Goal: Task Accomplishment & Management: Complete application form

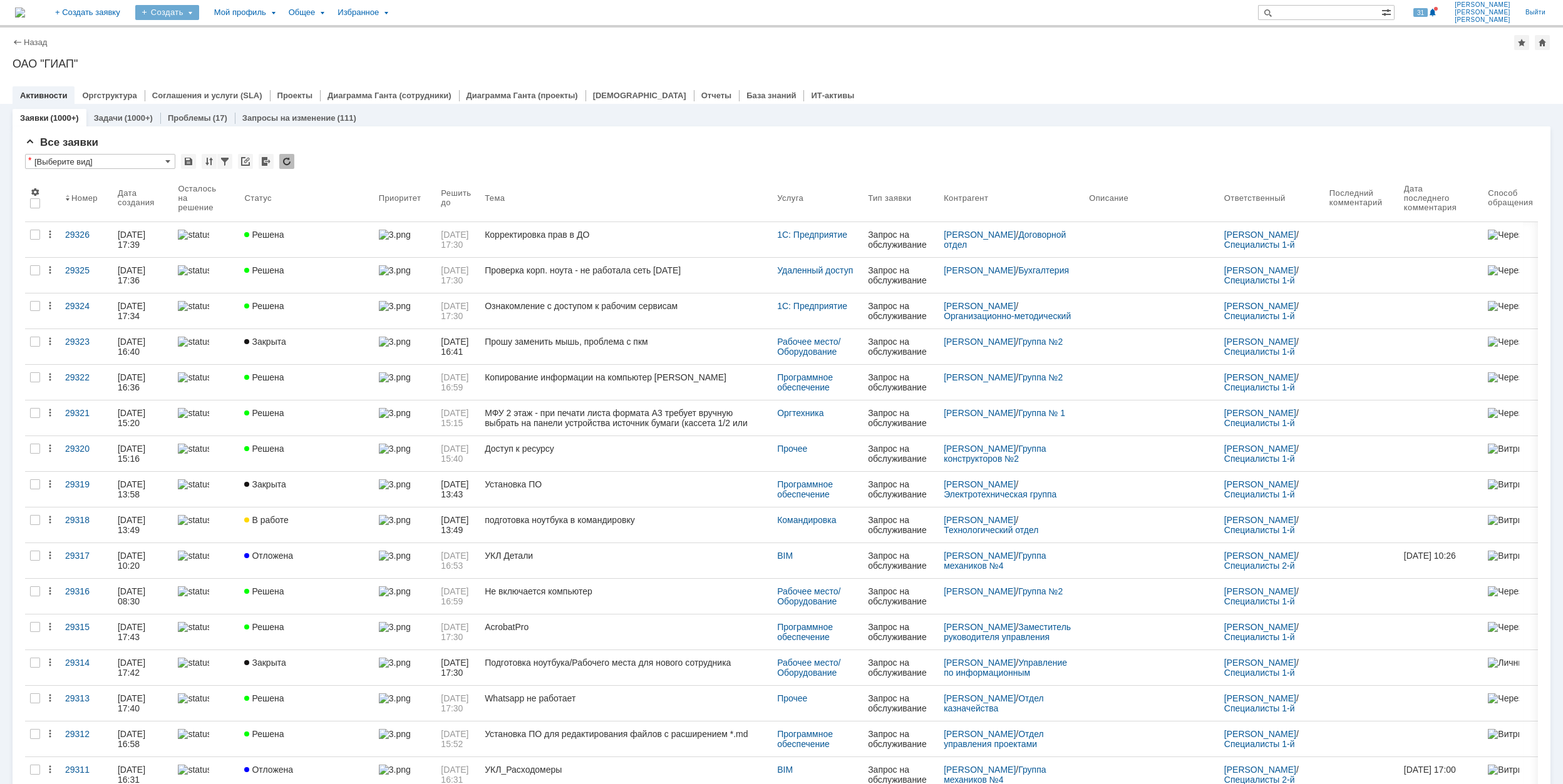
click at [200, 10] on div "Создать" at bounding box center [167, 12] width 64 height 15
click at [228, 75] on link "Заявка" at bounding box center [186, 77] width 95 height 15
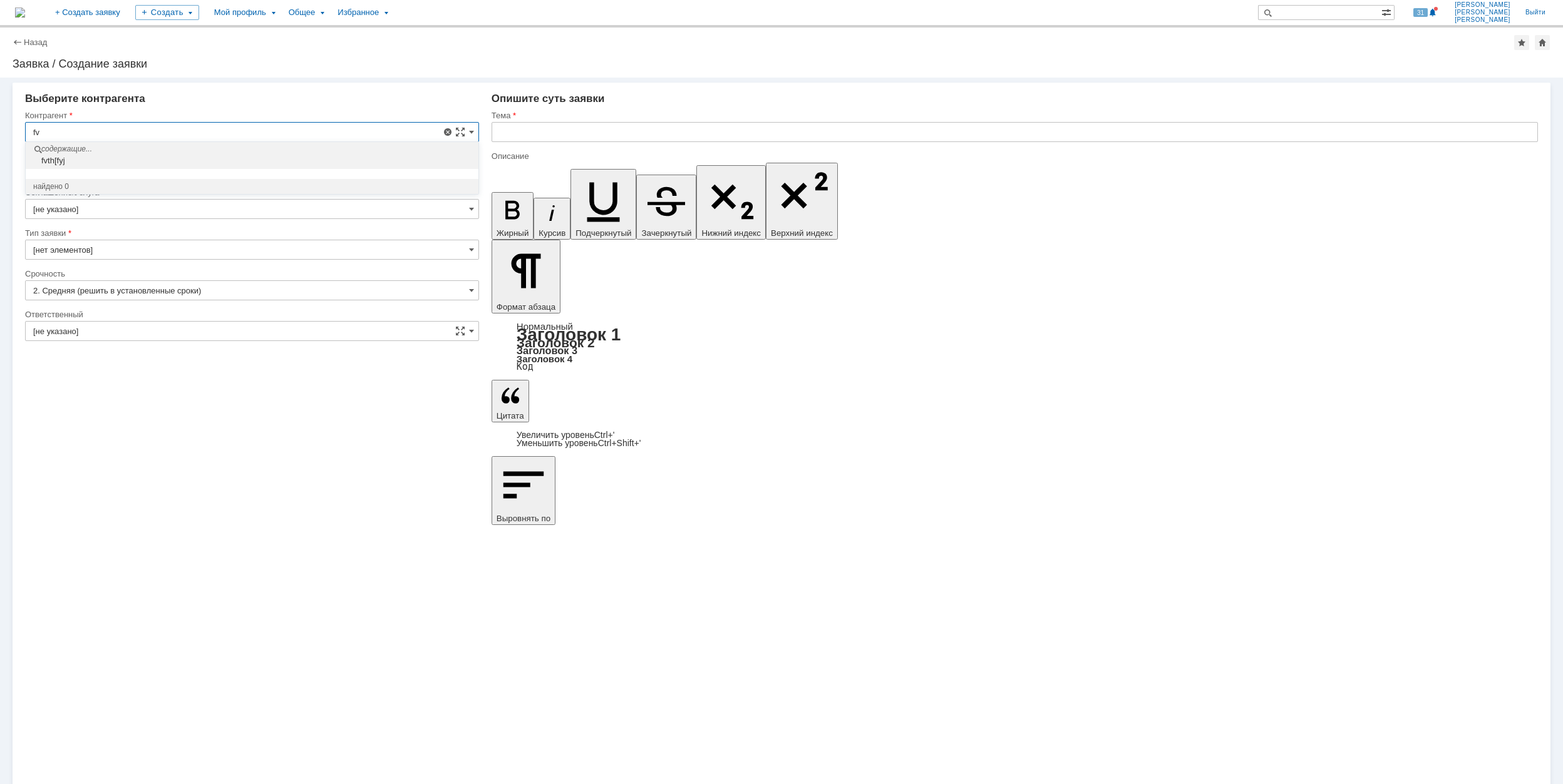
type input "f"
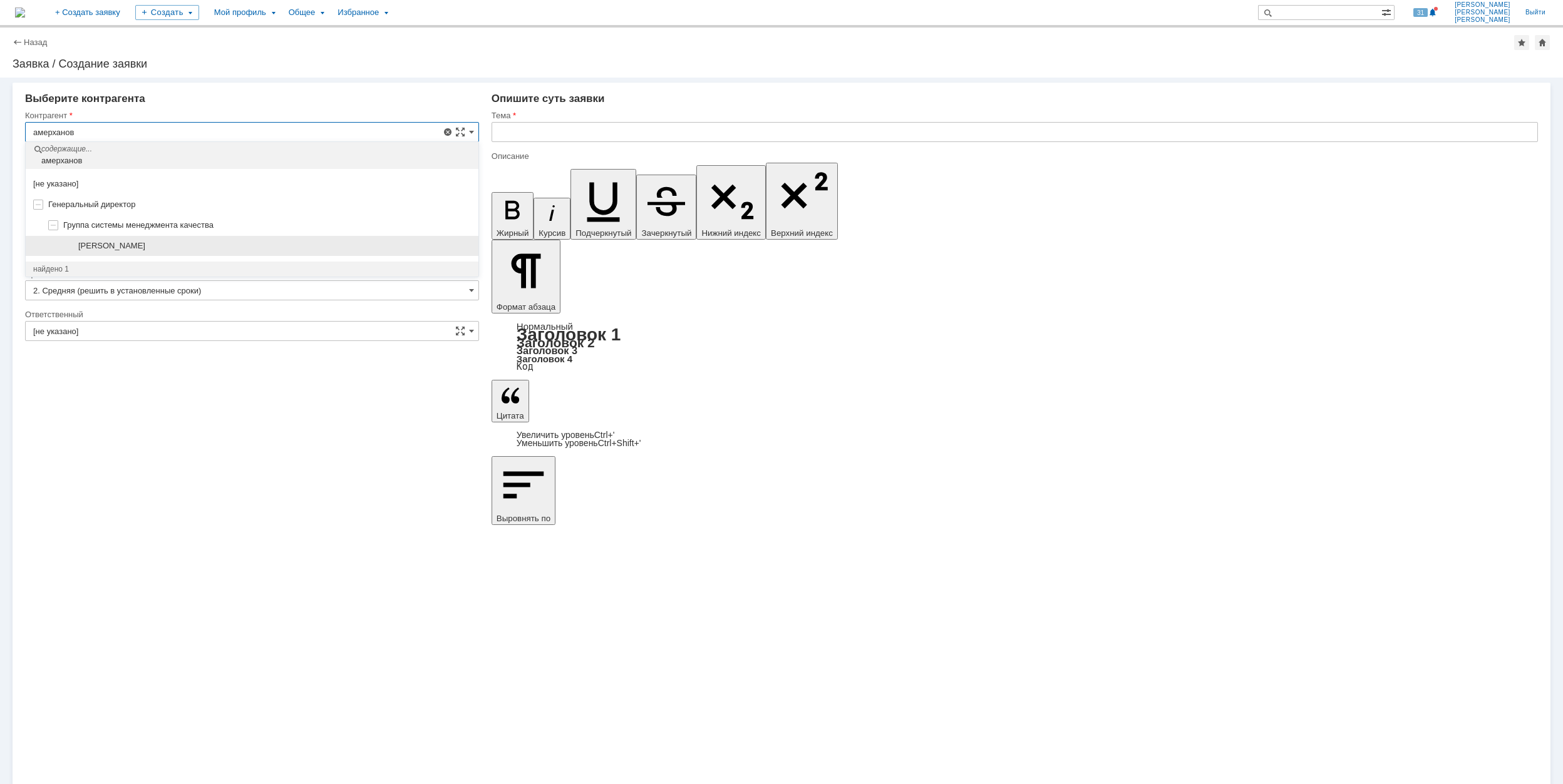
click at [289, 256] on div "[PERSON_NAME]" at bounding box center [251, 246] width 453 height 20
type input "[PERSON_NAME]"
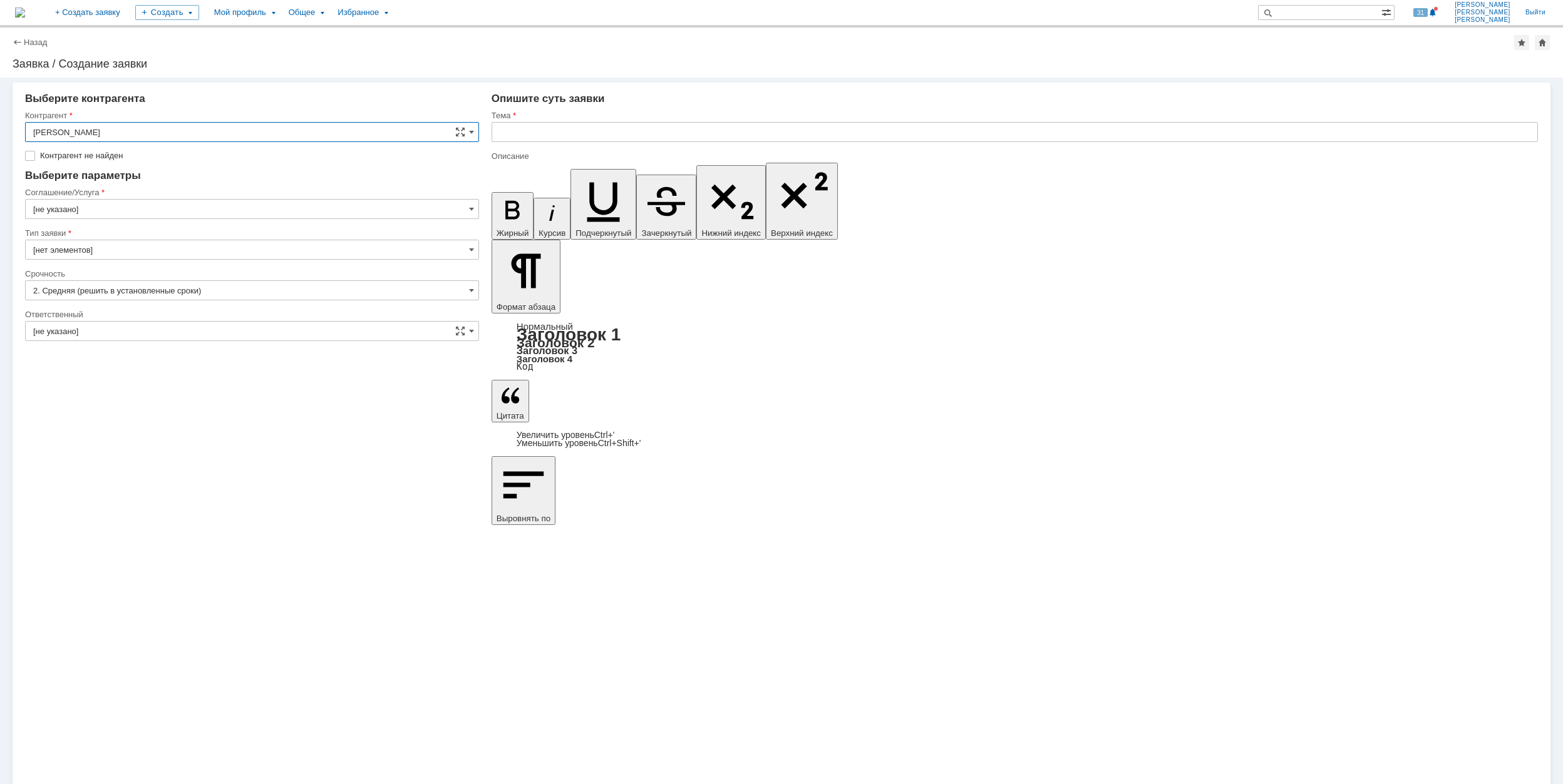
type input "[GEOGRAPHIC_DATA]"
click at [204, 193] on input "[GEOGRAPHIC_DATA]" at bounding box center [252, 190] width 454 height 20
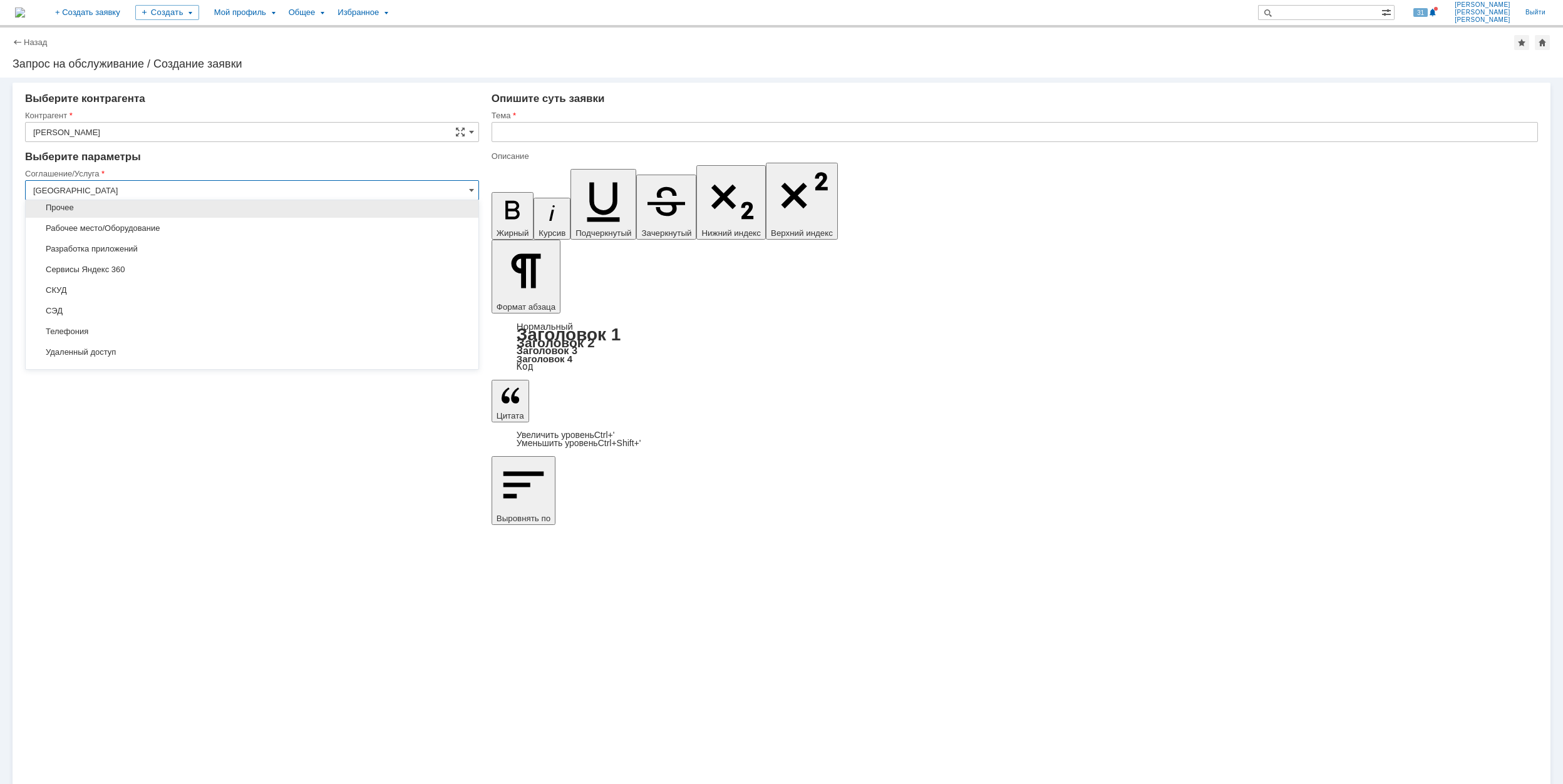
click at [311, 210] on span "Прочее" at bounding box center [252, 207] width 438 height 10
type input "Прочее"
click at [234, 232] on input "Запрос на обслуживание" at bounding box center [252, 231] width 454 height 20
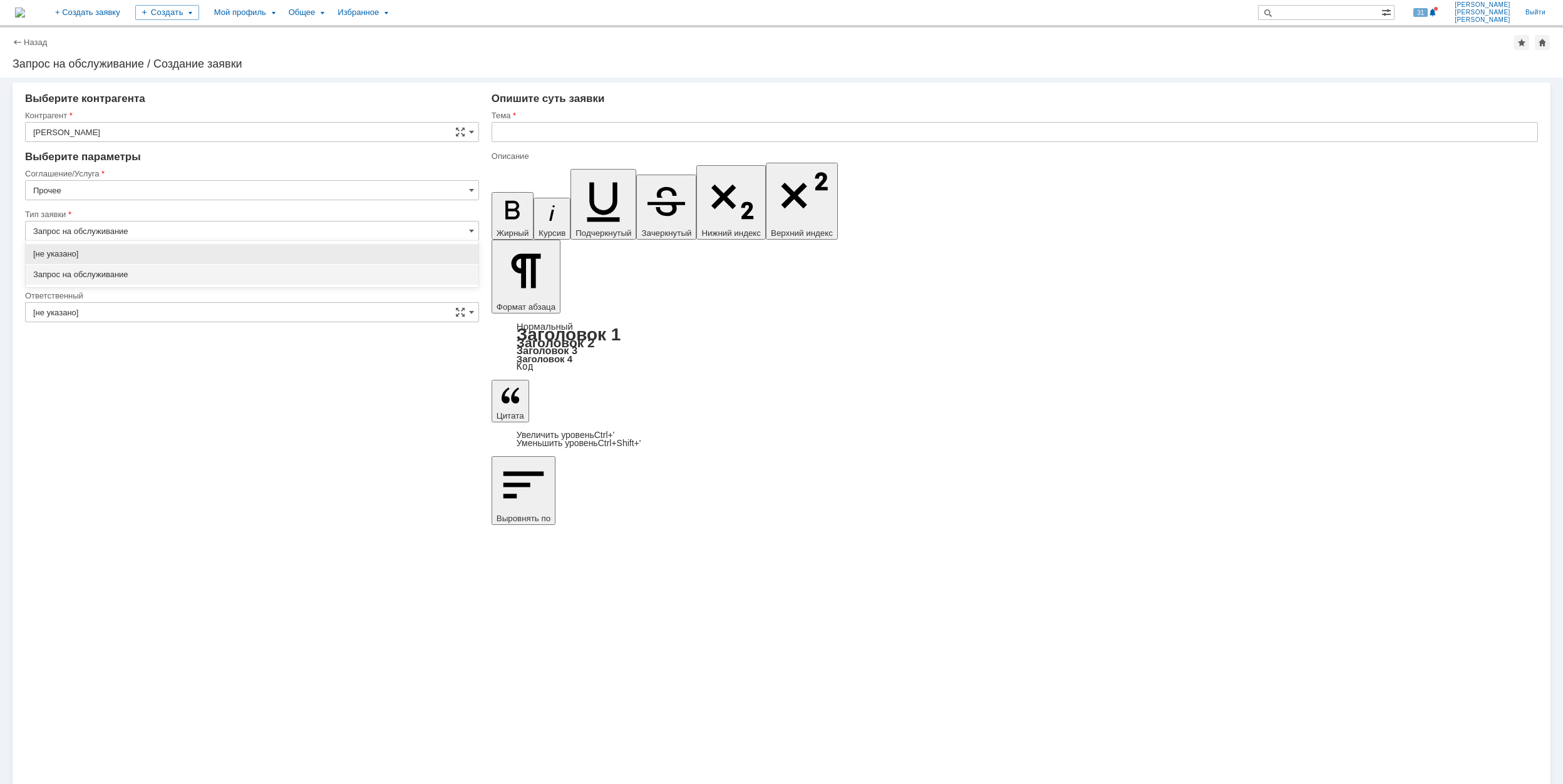
click at [291, 278] on span "Запрос на обслуживание" at bounding box center [252, 274] width 438 height 10
click at [244, 281] on div at bounding box center [252, 285] width 454 height 9
type input "Запрос на обслуживание"
click at [278, 326] on div at bounding box center [252, 328] width 454 height 9
click at [280, 317] on input "[не указано]" at bounding box center [252, 312] width 454 height 20
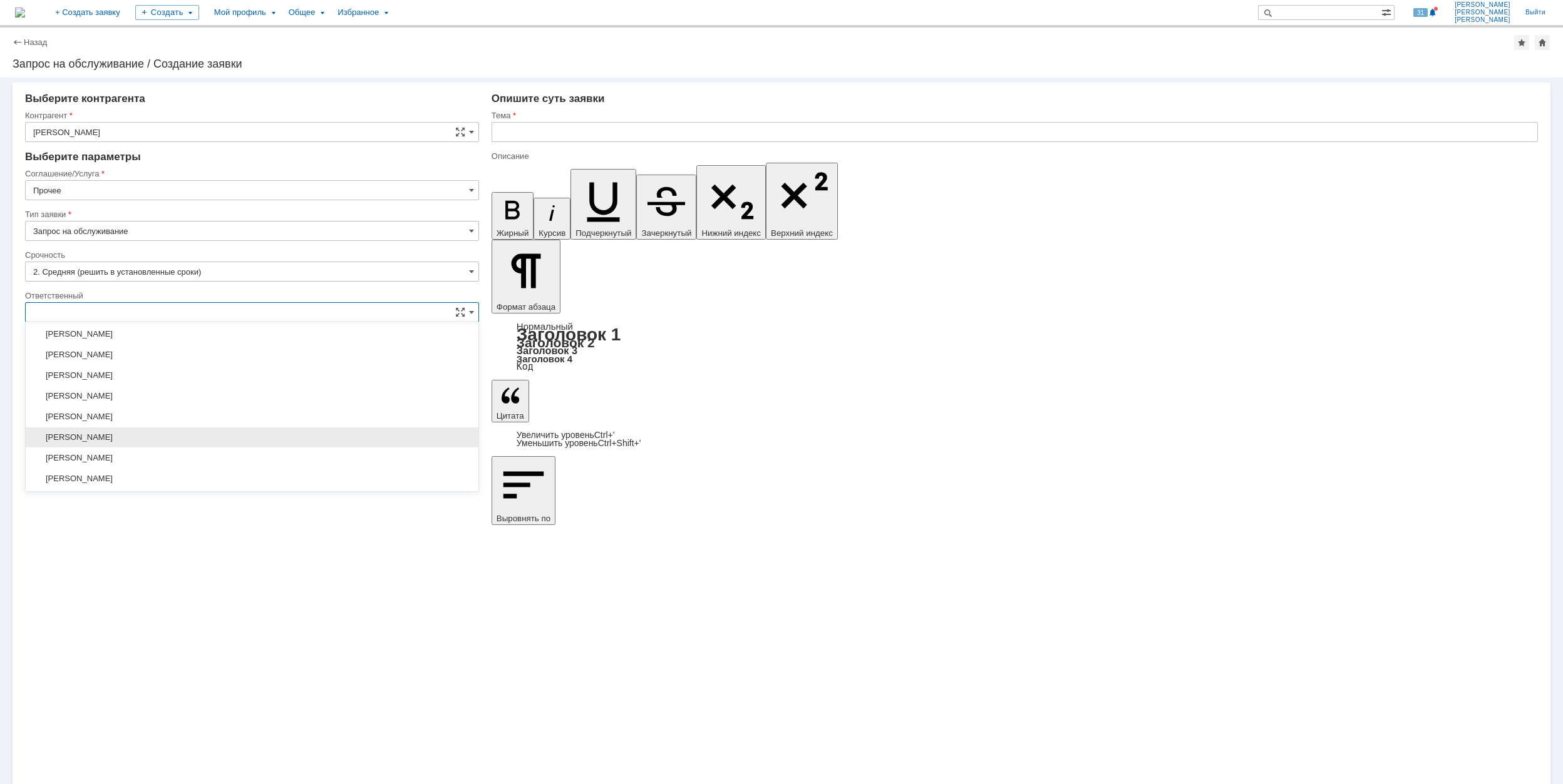
click at [273, 443] on span "[PERSON_NAME]" at bounding box center [252, 438] width 438 height 10
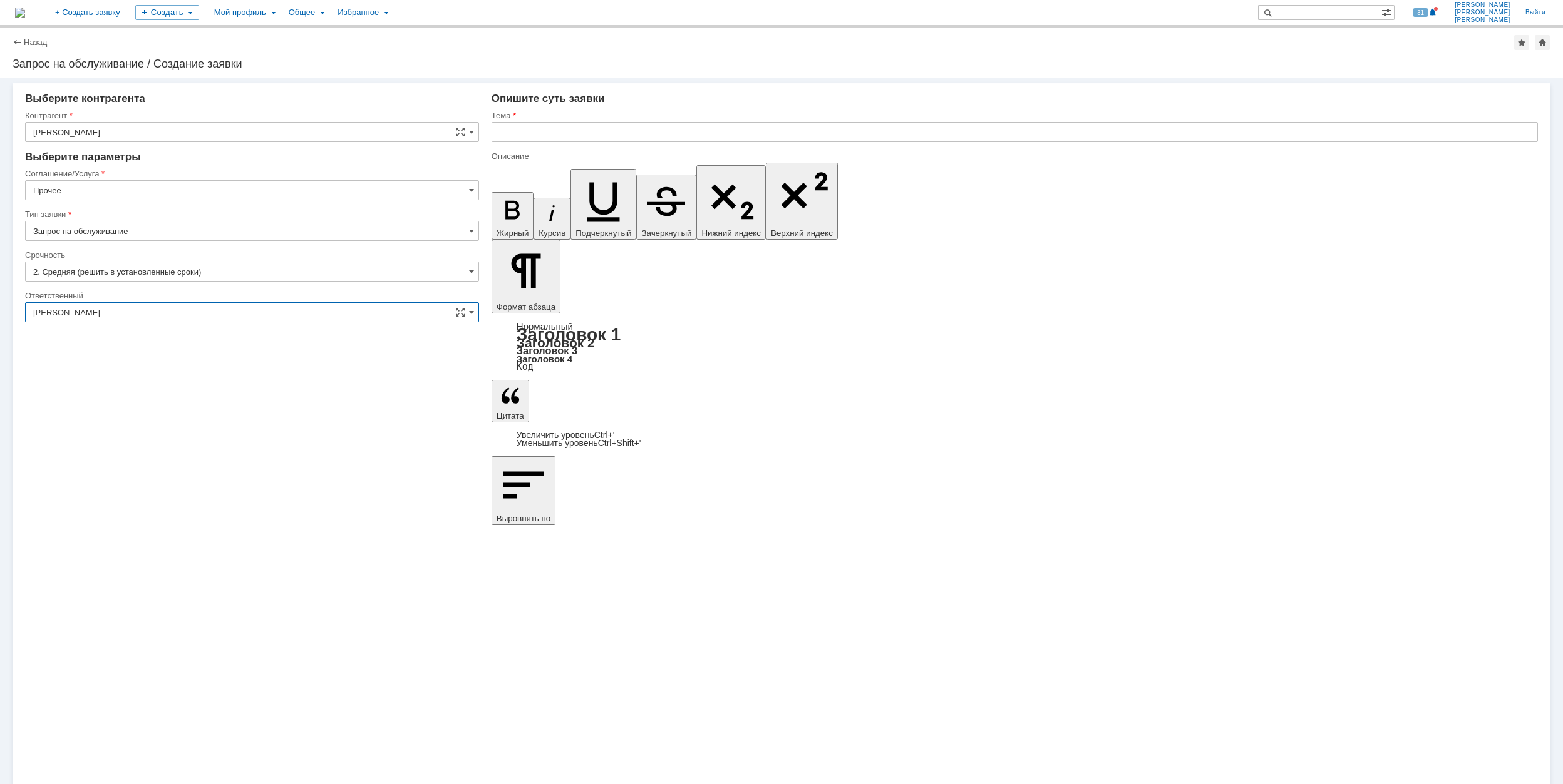
type input "[PERSON_NAME]"
click at [560, 127] on input "text" at bounding box center [1014, 131] width 1046 height 20
drag, startPoint x: 635, startPoint y: 131, endPoint x: 487, endPoint y: 134, distance: 148.0
type input "Отправка ноутбука на дистант"
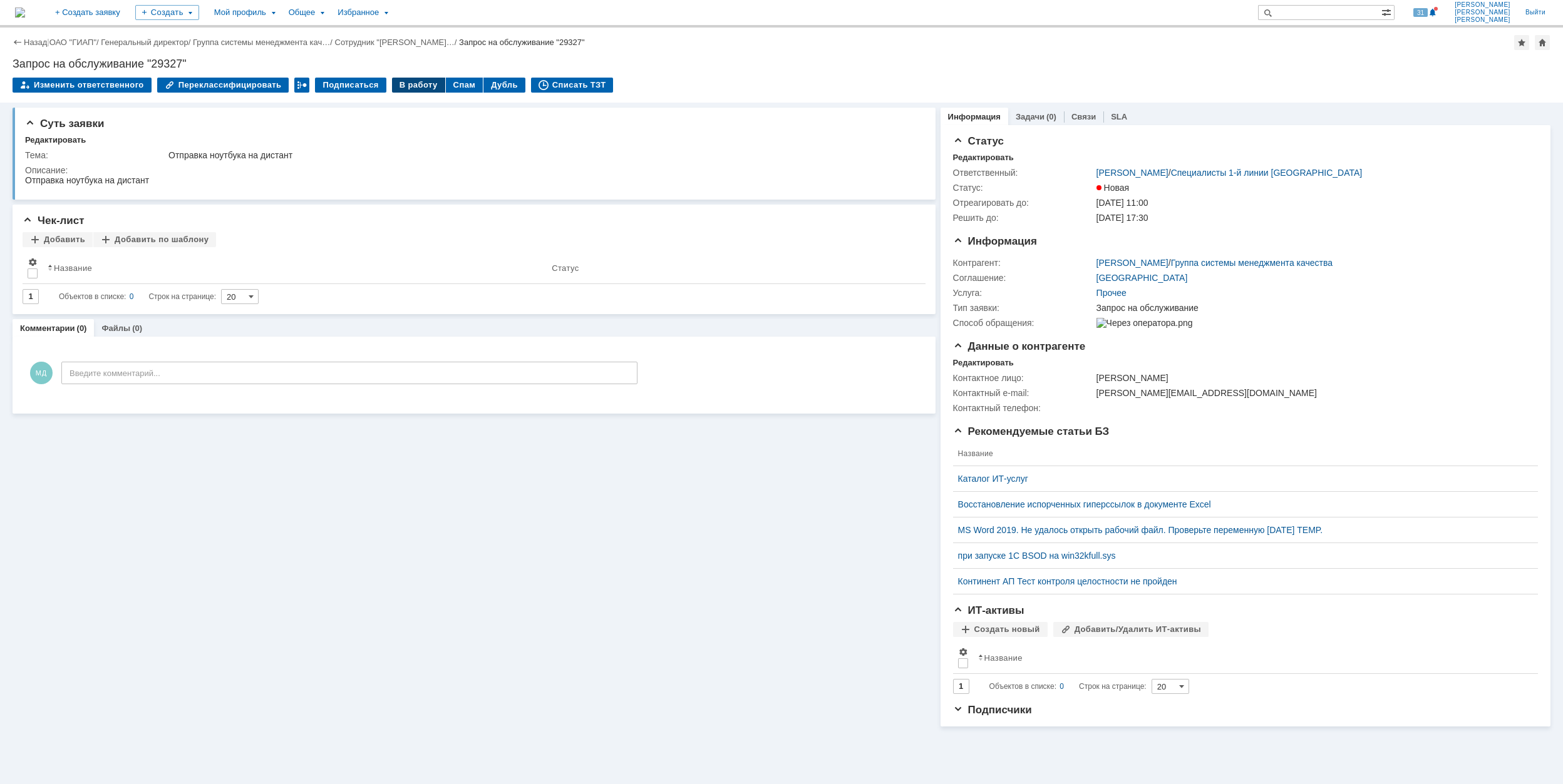
click at [397, 85] on div "В работу" at bounding box center [418, 85] width 54 height 15
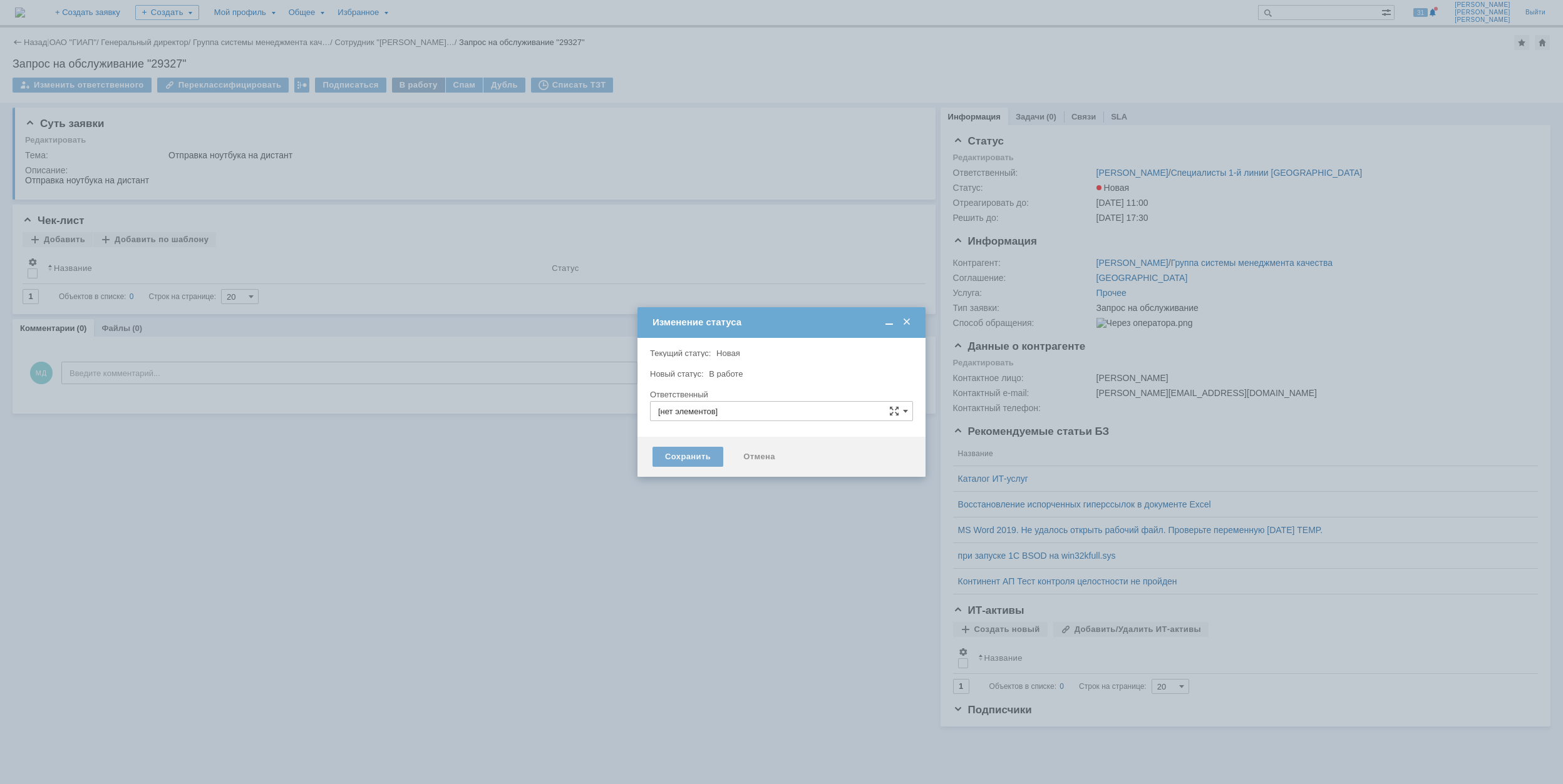
type input "[PERSON_NAME]"
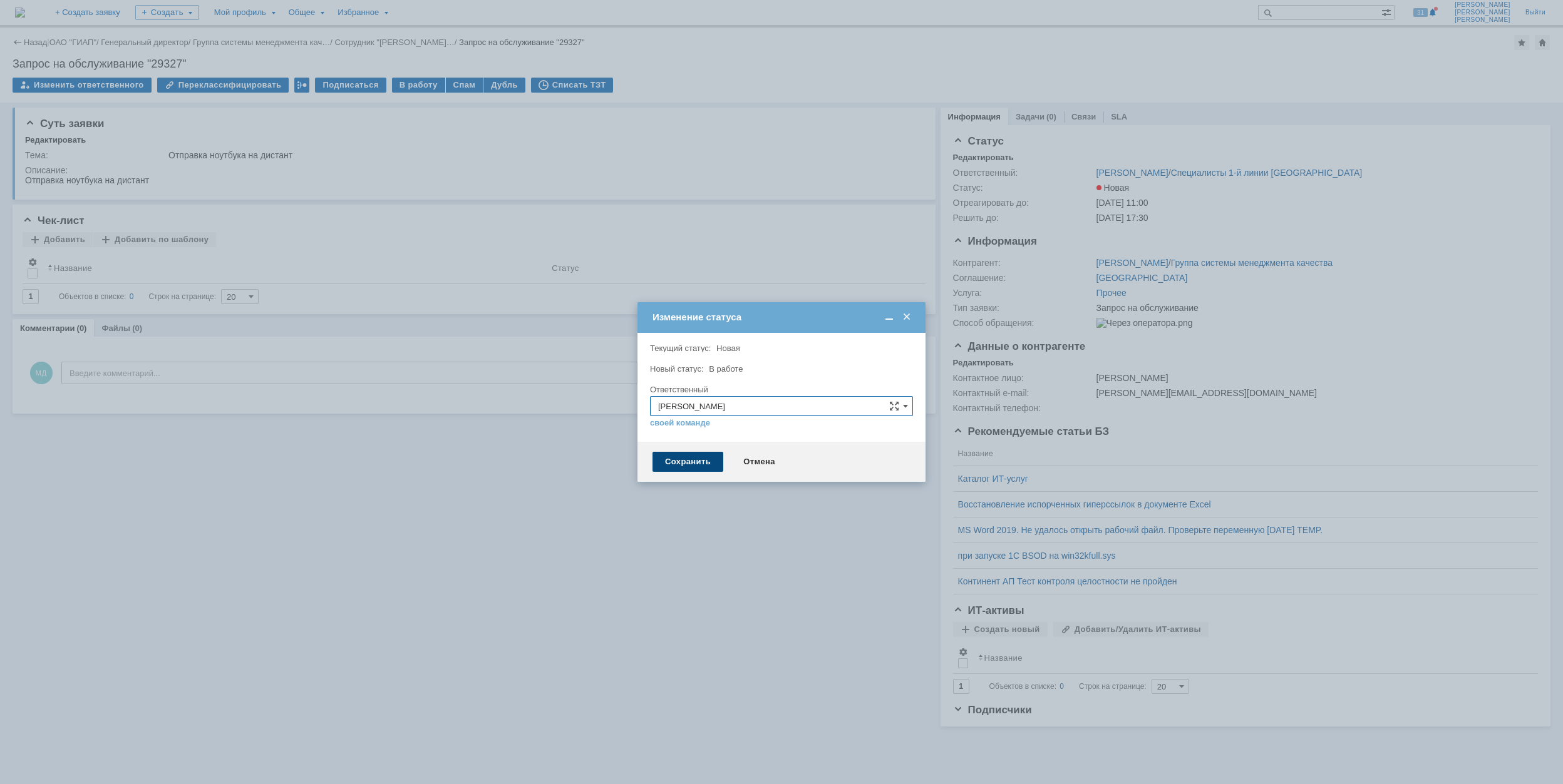
click at [699, 459] on div "Сохранить" at bounding box center [687, 461] width 71 height 20
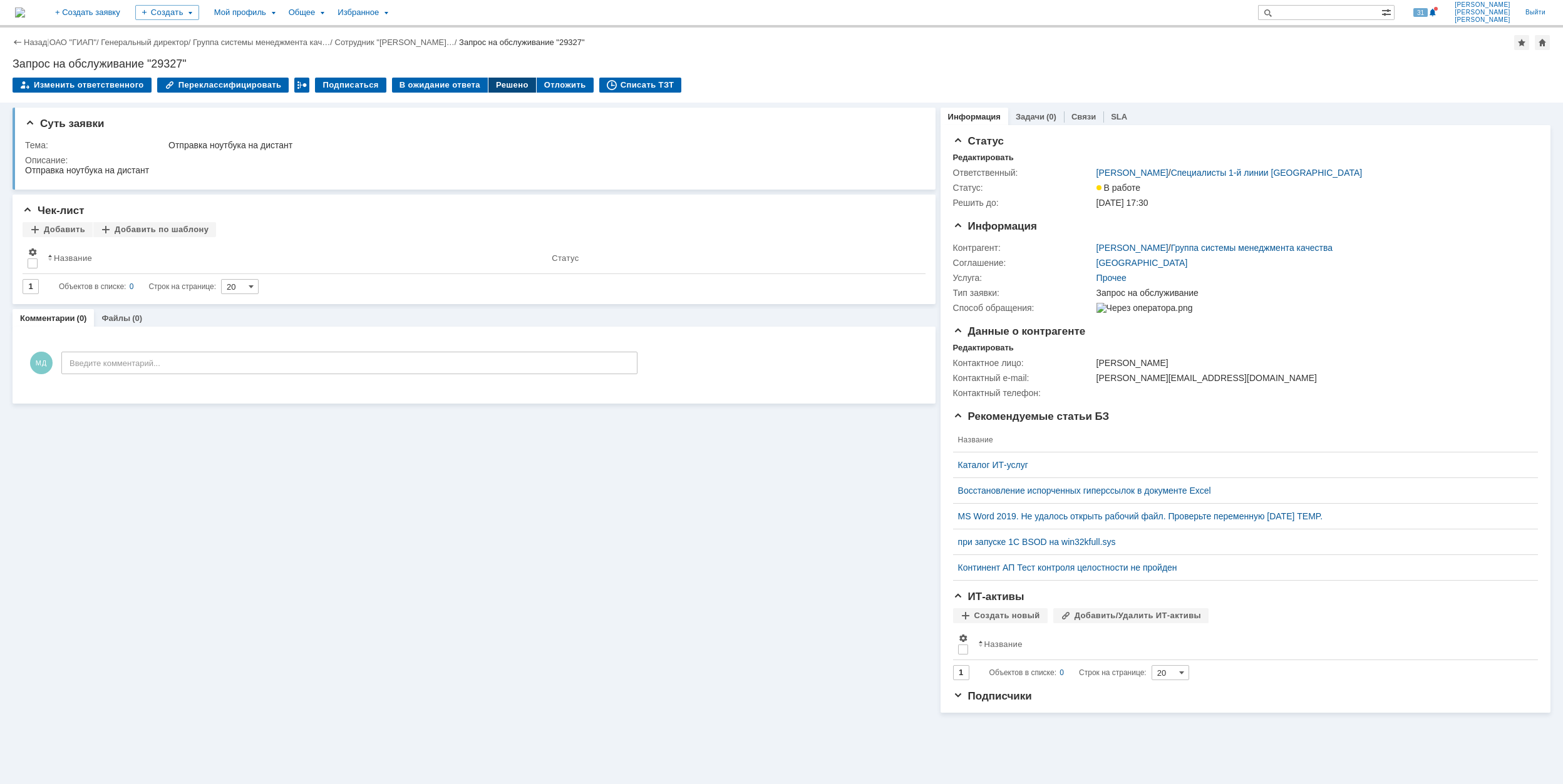
click at [494, 86] on div "Решено" at bounding box center [512, 85] width 48 height 15
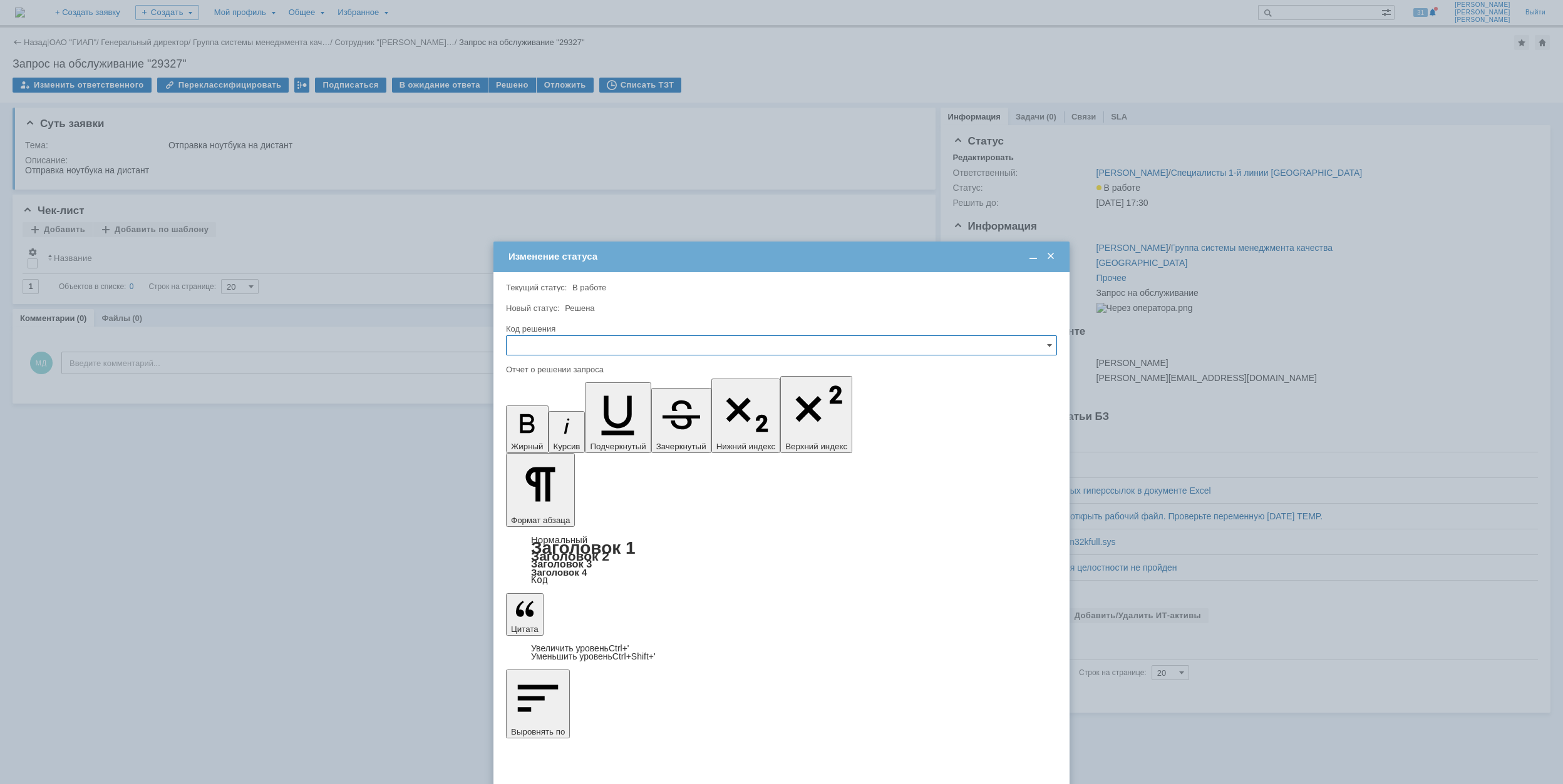
click at [584, 349] on input "text" at bounding box center [782, 345] width 551 height 20
click at [566, 431] on span "Решено" at bounding box center [781, 430] width 534 height 10
type input "Решено"
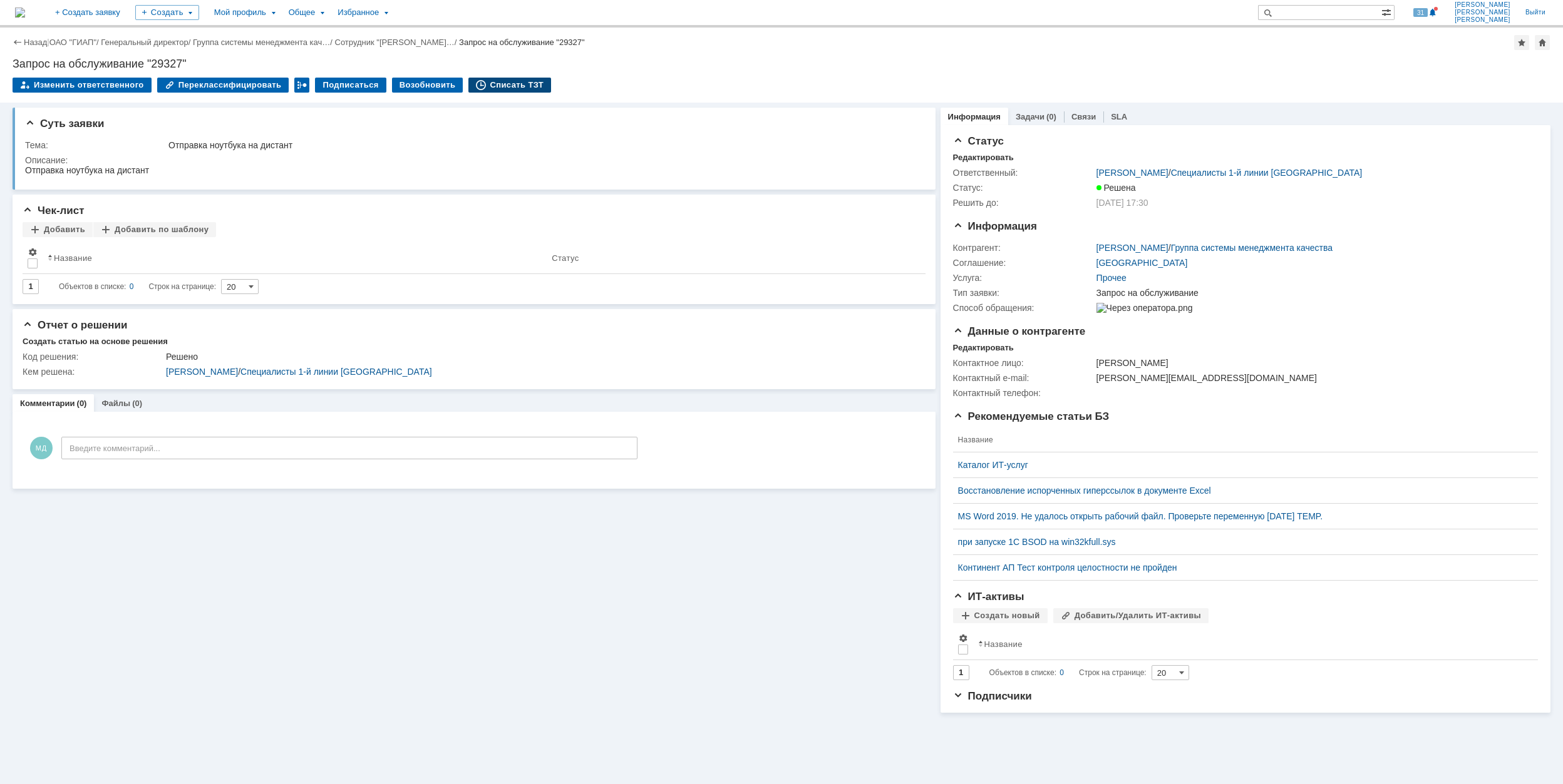
click at [514, 81] on div "Списать ТЗТ" at bounding box center [509, 85] width 83 height 15
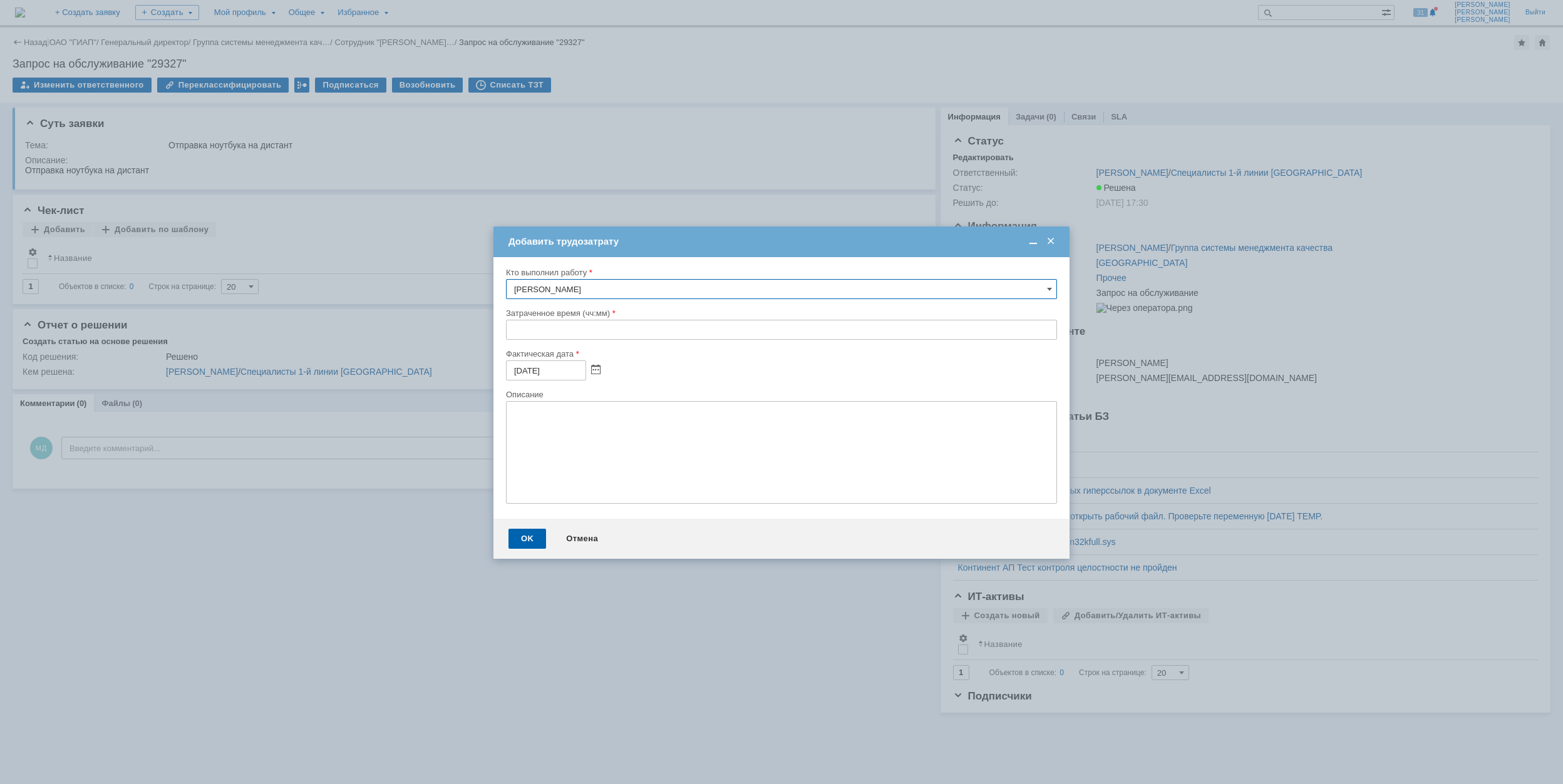
click at [555, 339] on input "text" at bounding box center [782, 330] width 551 height 20
type input "00:30"
click at [527, 533] on div "OK" at bounding box center [527, 539] width 38 height 20
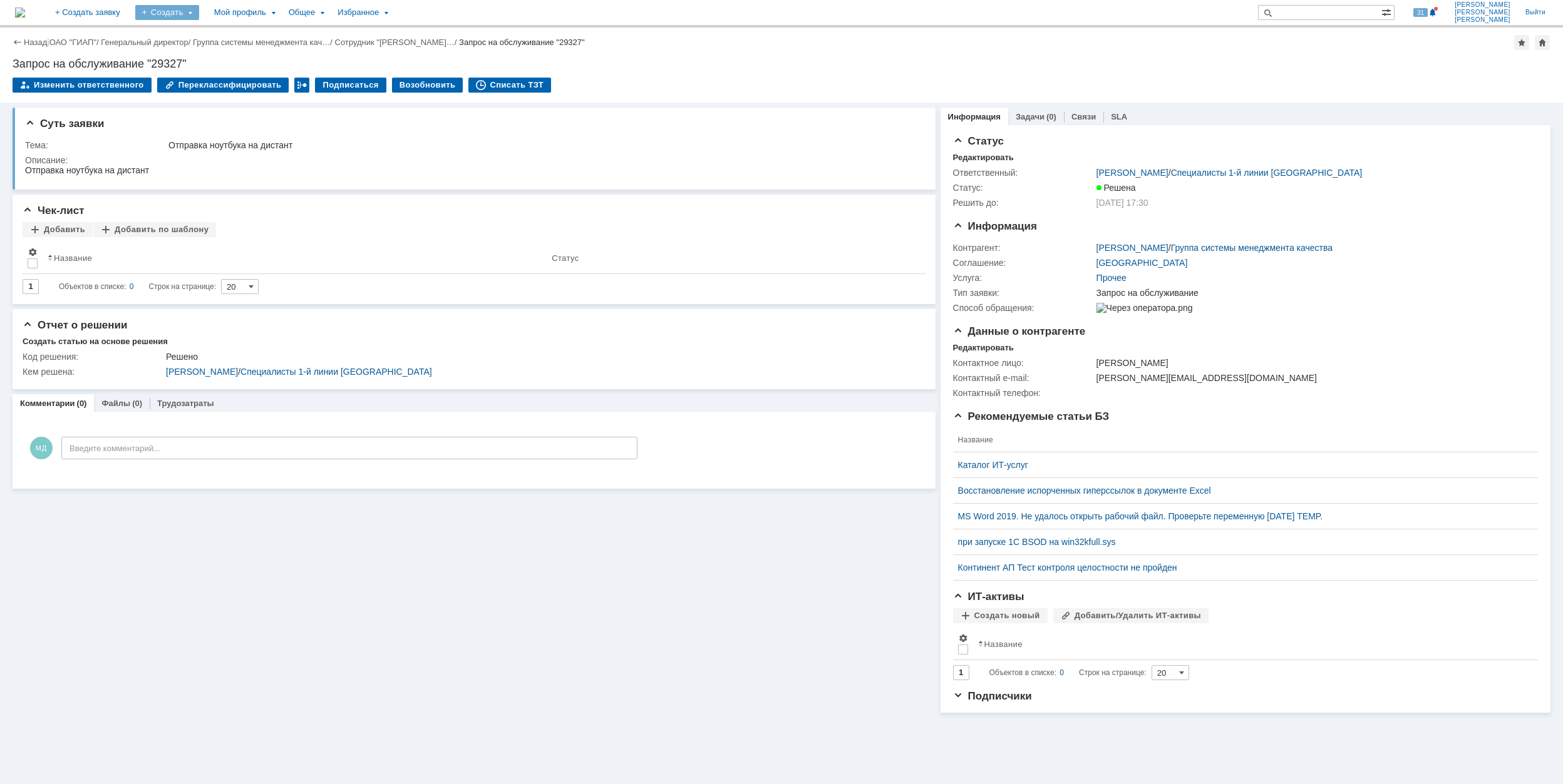
click at [200, 14] on div "Создать" at bounding box center [167, 12] width 64 height 15
click at [233, 76] on link "Заявка" at bounding box center [186, 77] width 95 height 15
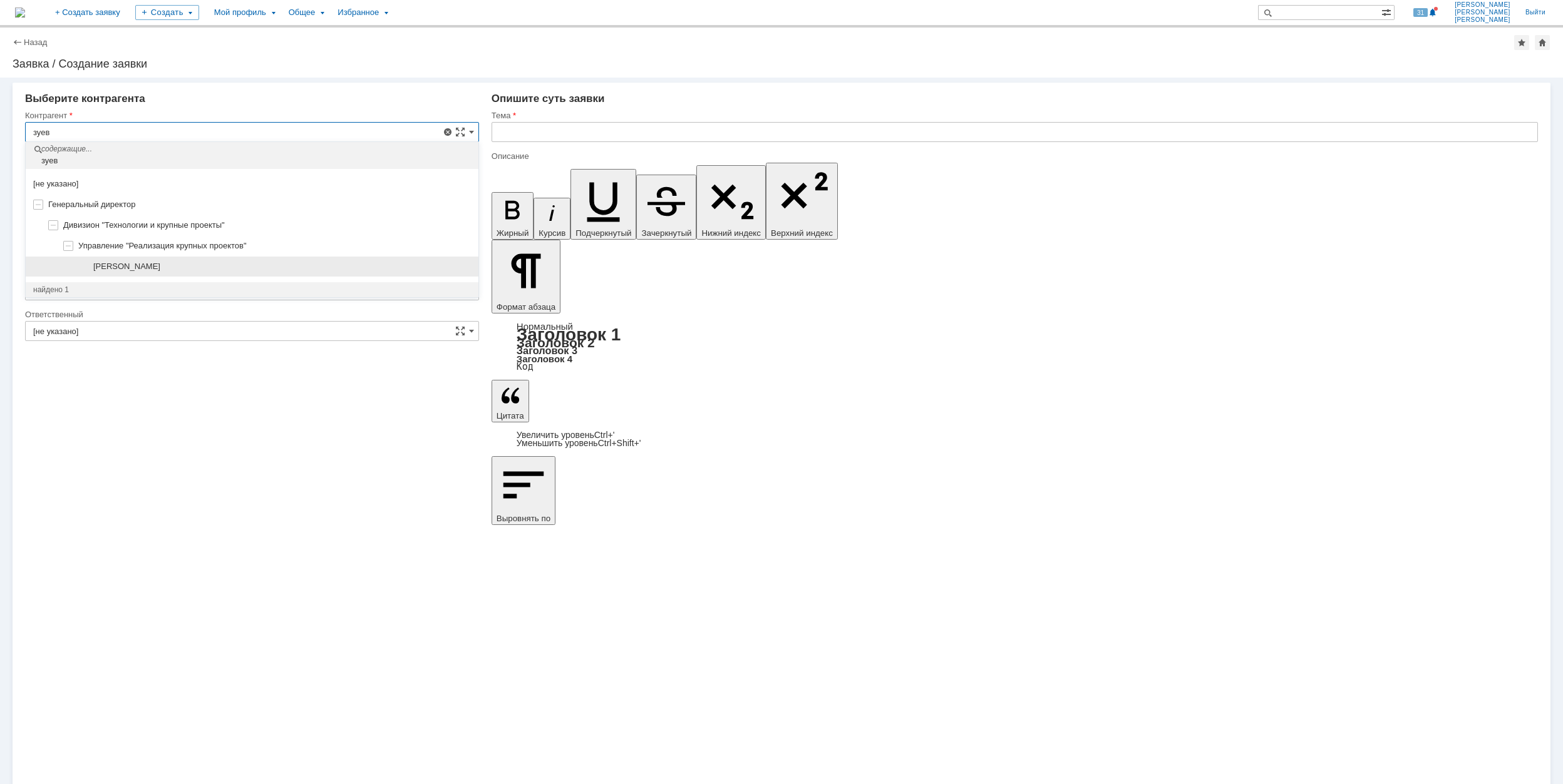
click at [161, 264] on span "[PERSON_NAME]" at bounding box center [127, 267] width 67 height 10
type input "[PERSON_NAME]"
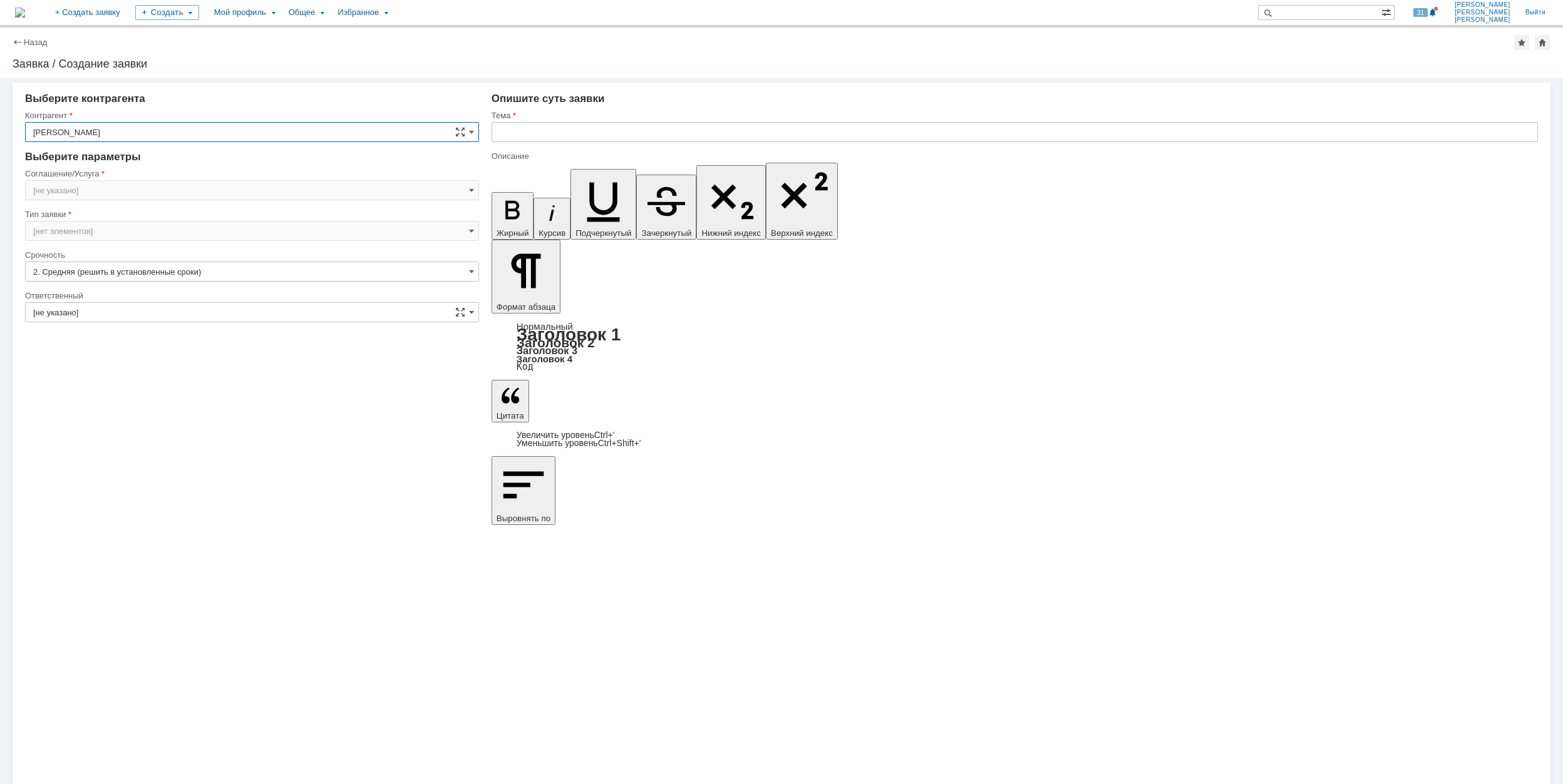
type input "[GEOGRAPHIC_DATA]"
click at [158, 187] on input "[GEOGRAPHIC_DATA]" at bounding box center [252, 190] width 454 height 20
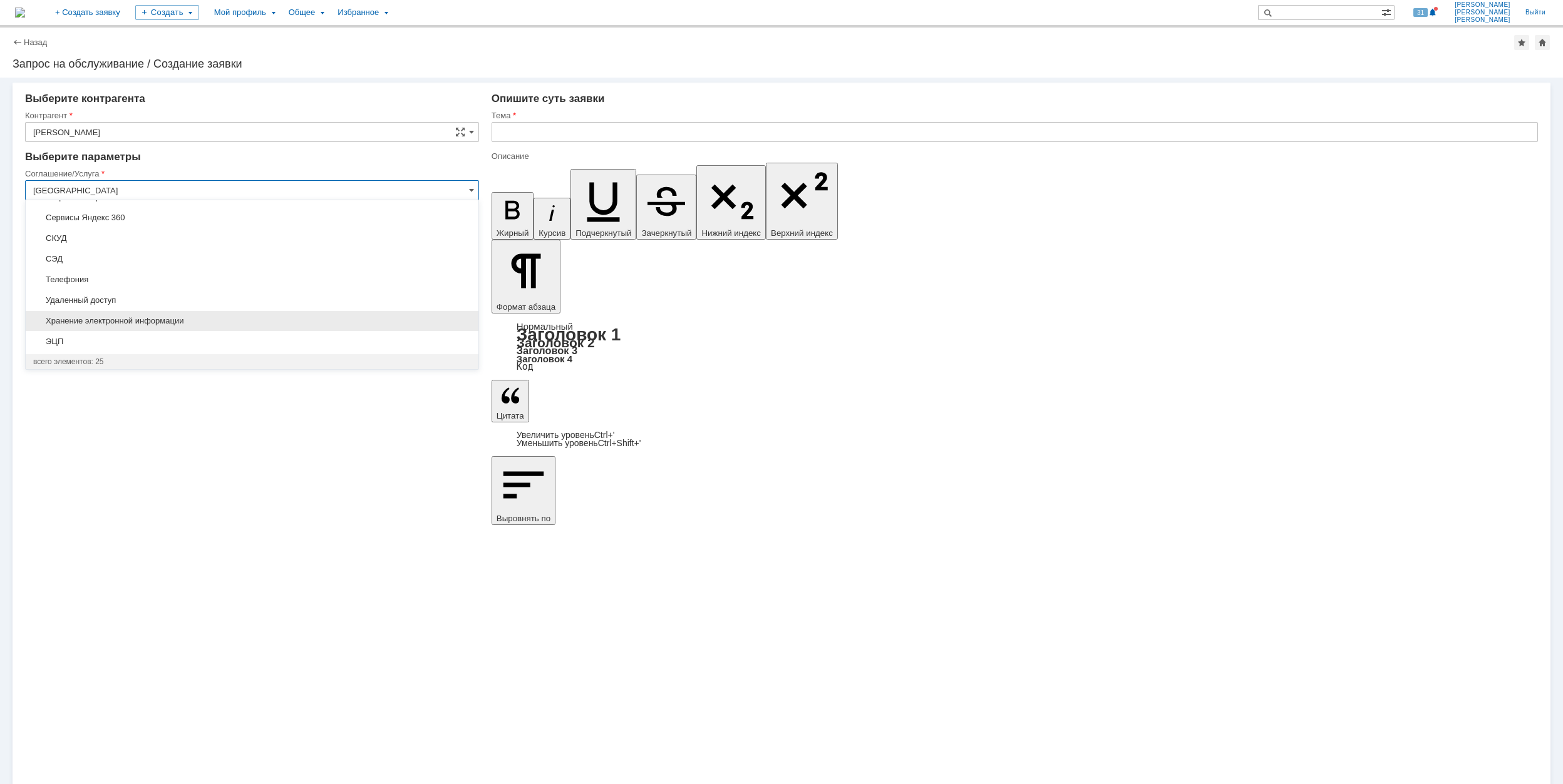
click at [283, 326] on span "Хранение электронной информации" at bounding box center [252, 321] width 438 height 10
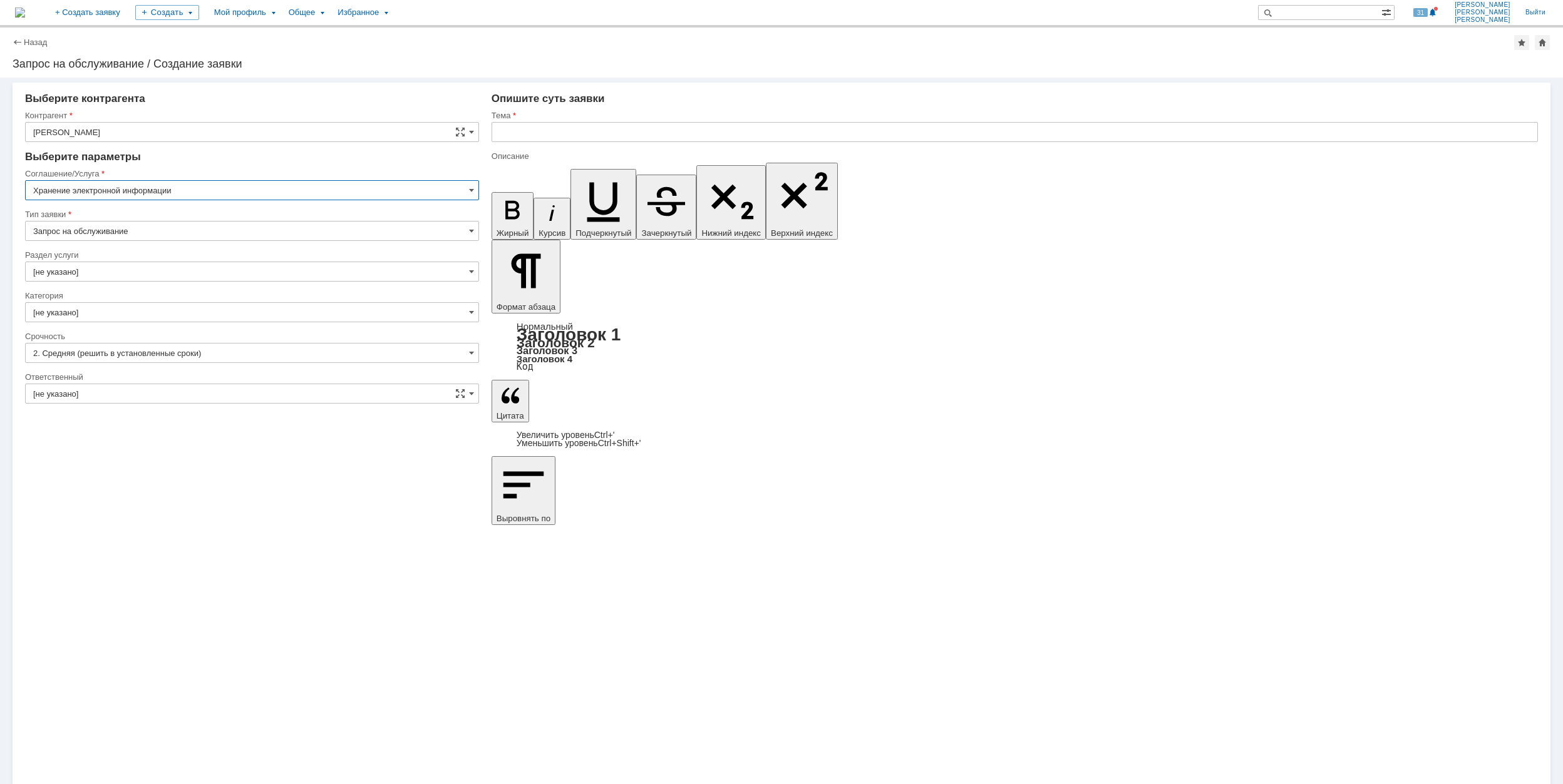
type input "Хранение электронной информации"
click at [161, 270] on input "[не указано]" at bounding box center [252, 271] width 454 height 20
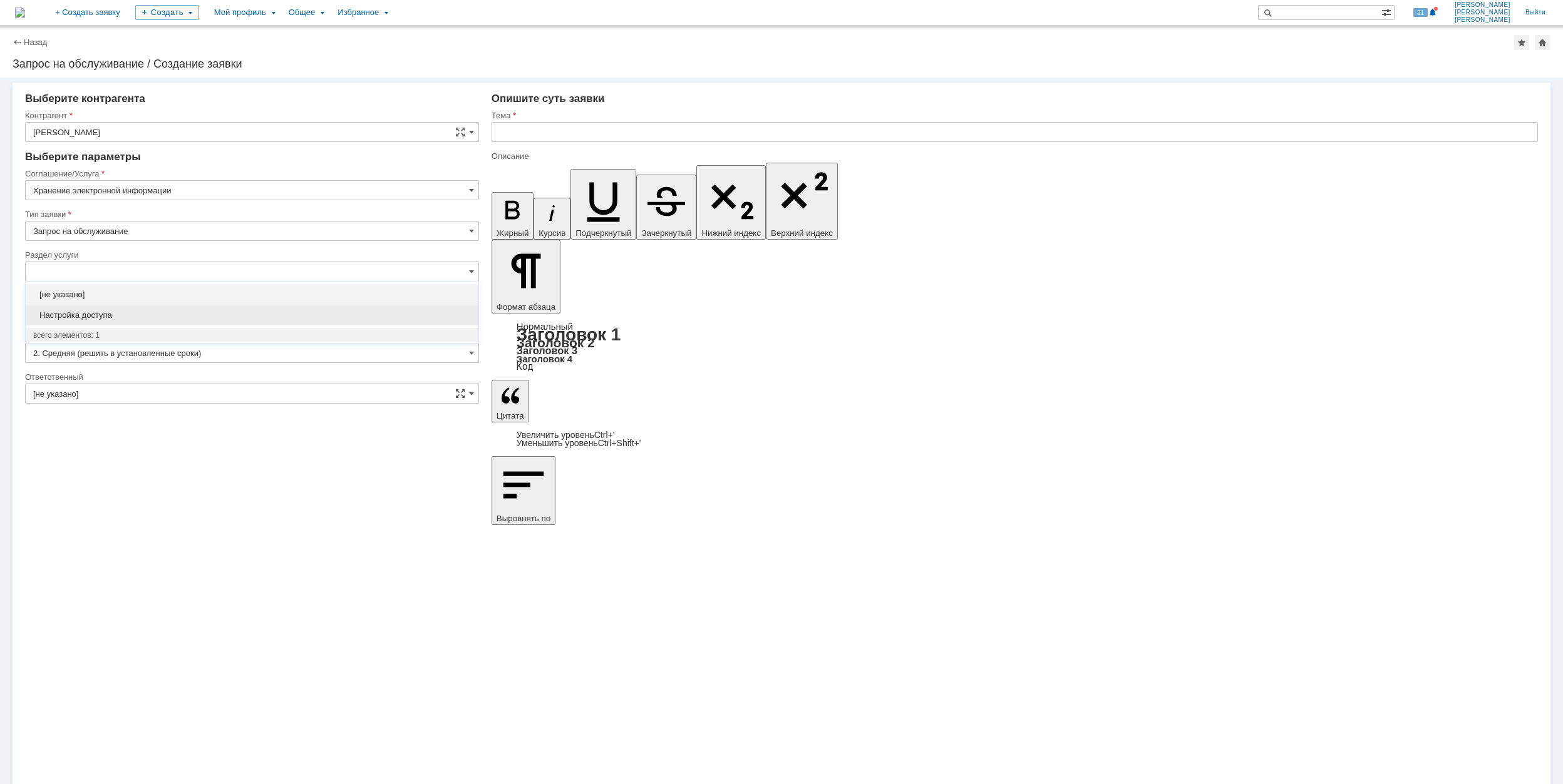
click at [219, 306] on div "Настройка доступа" at bounding box center [251, 315] width 453 height 20
type input "Настройка доступа"
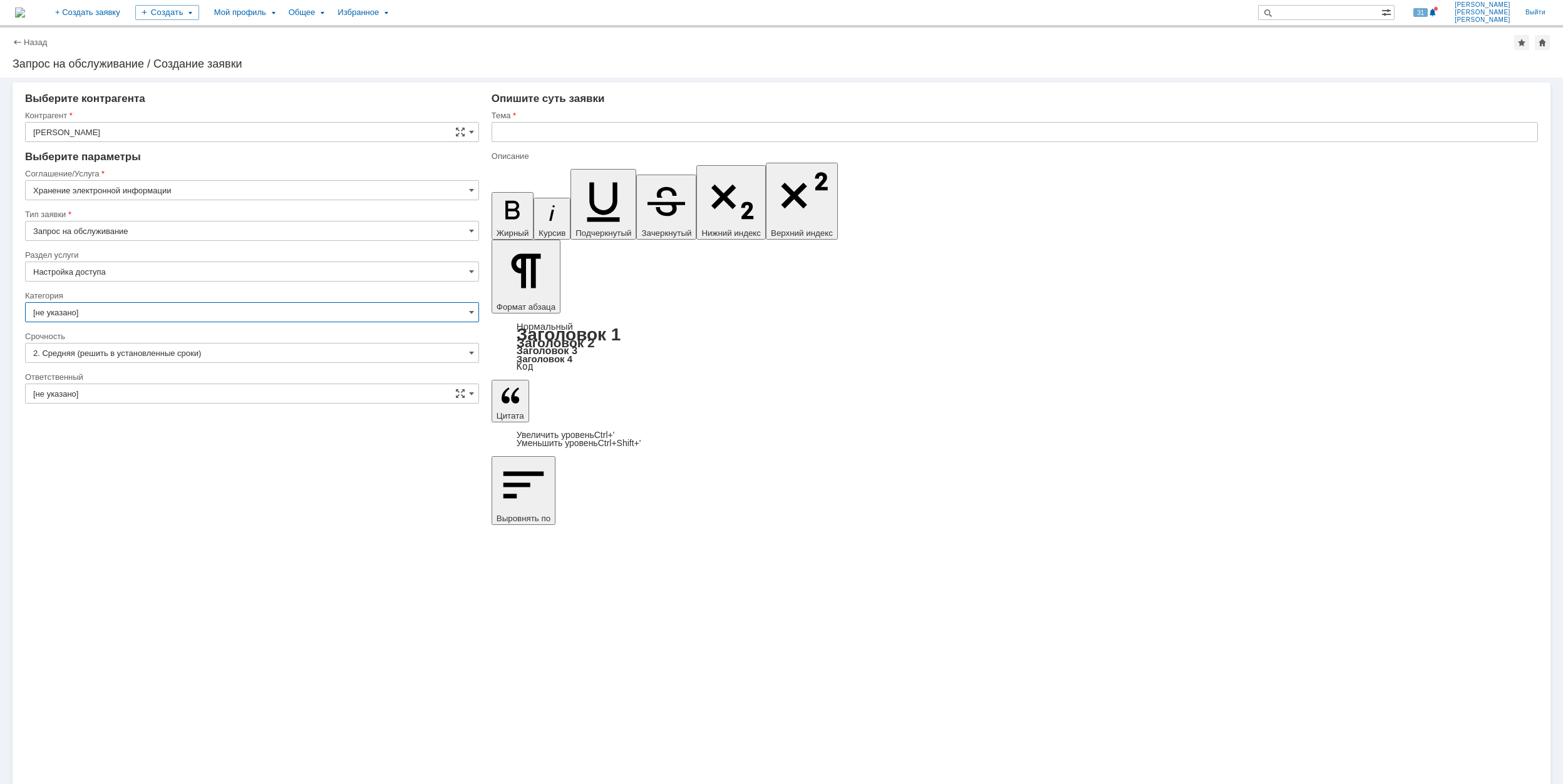
click at [219, 309] on input "[не указано]" at bounding box center [252, 312] width 454 height 20
type input "Настройка доступа"
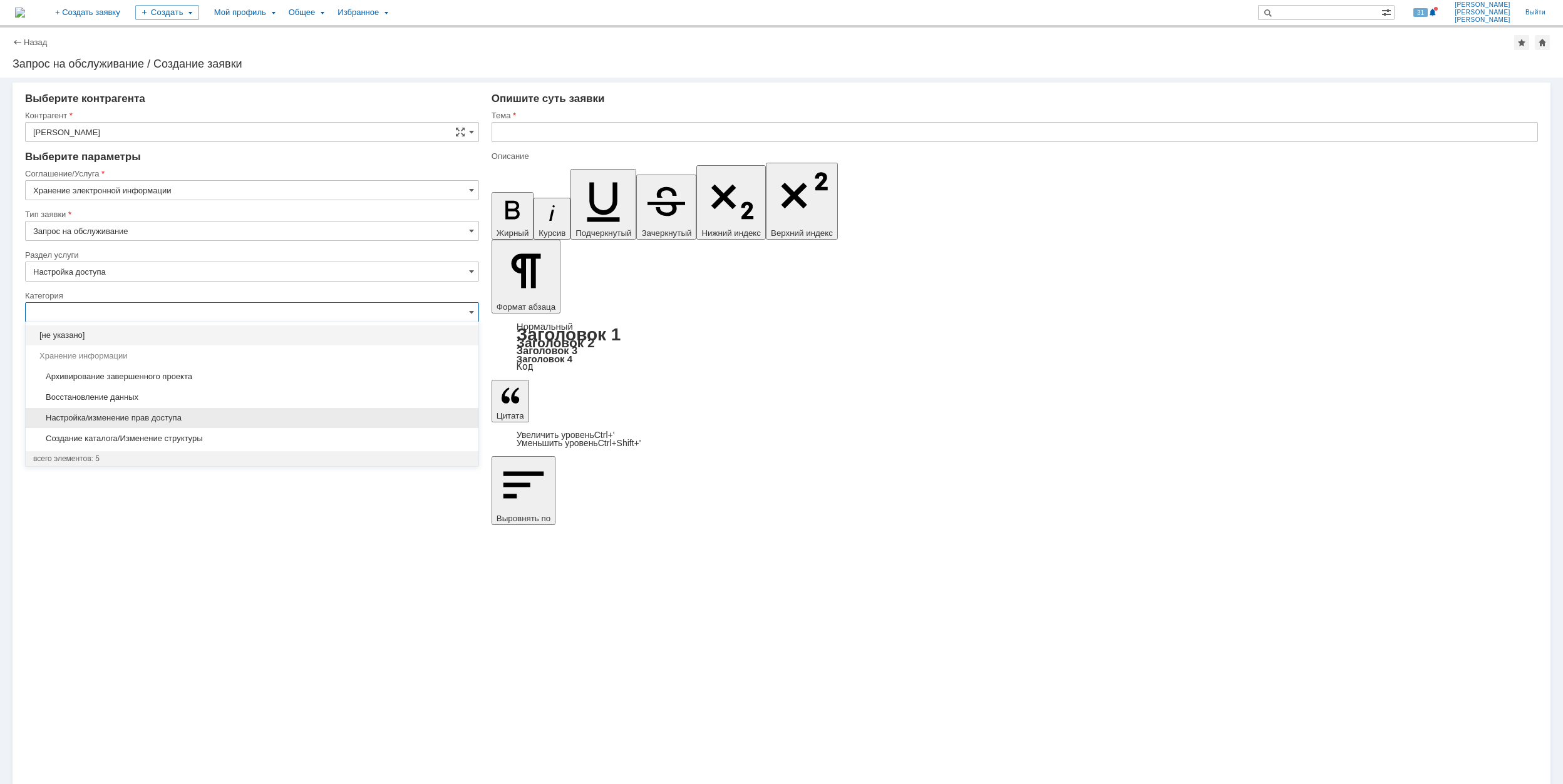
click at [261, 418] on span "Настройка/изменение прав доступа" at bounding box center [252, 418] width 438 height 10
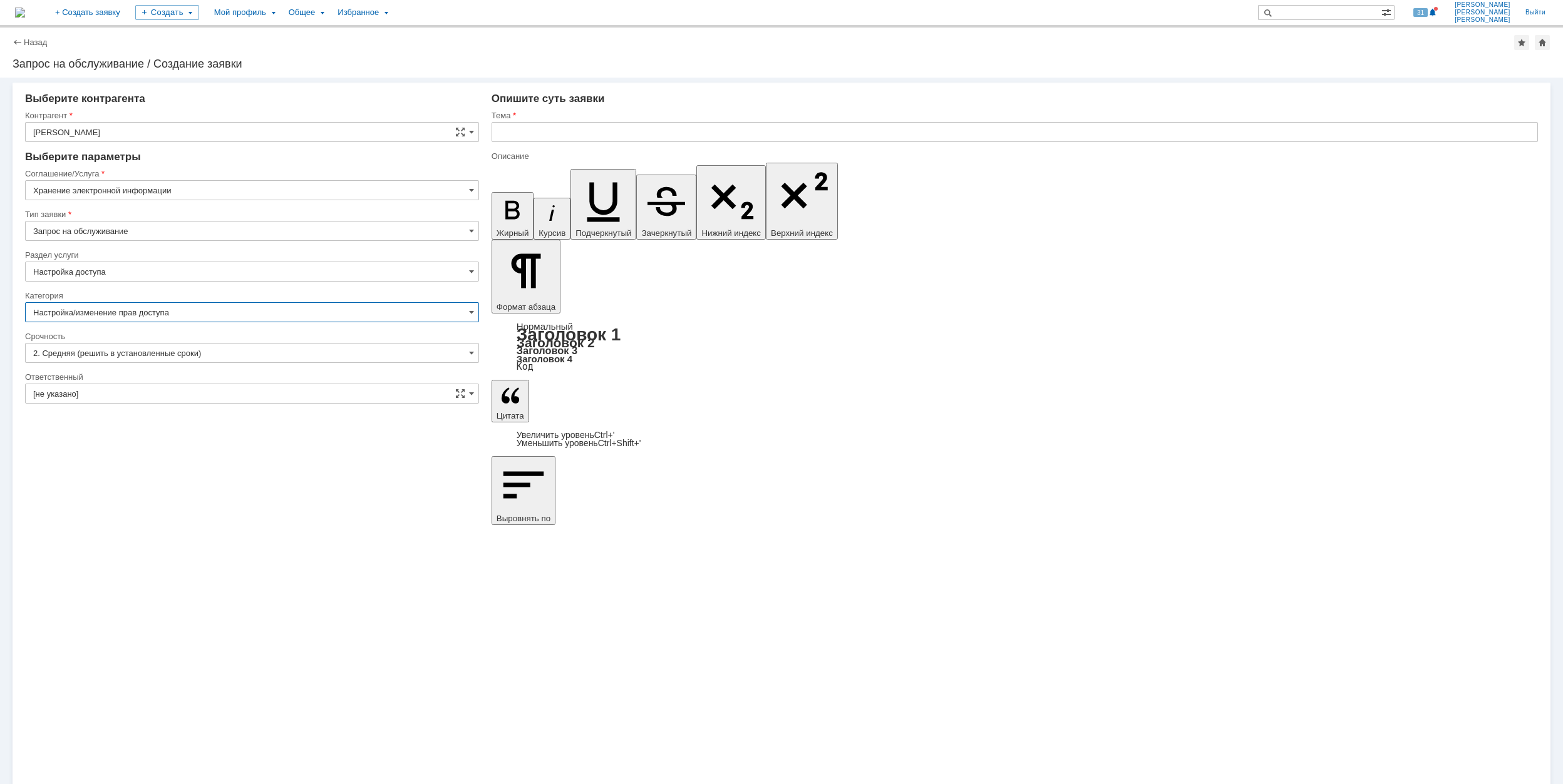
type input "Настройка/изменение прав доступа"
click at [219, 396] on input "[не указано]" at bounding box center [252, 393] width 454 height 20
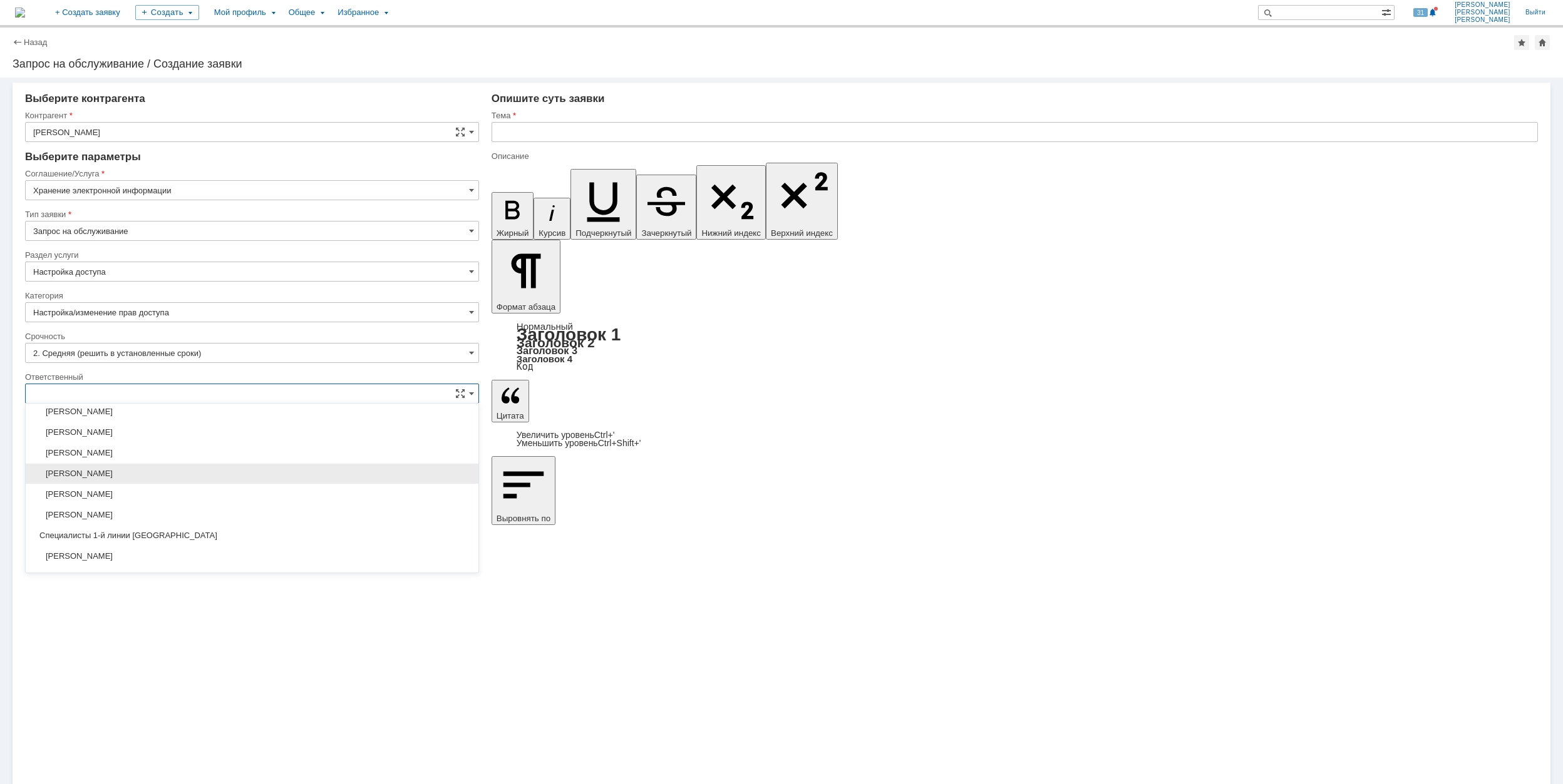
click at [294, 479] on span "[PERSON_NAME]" at bounding box center [252, 474] width 438 height 10
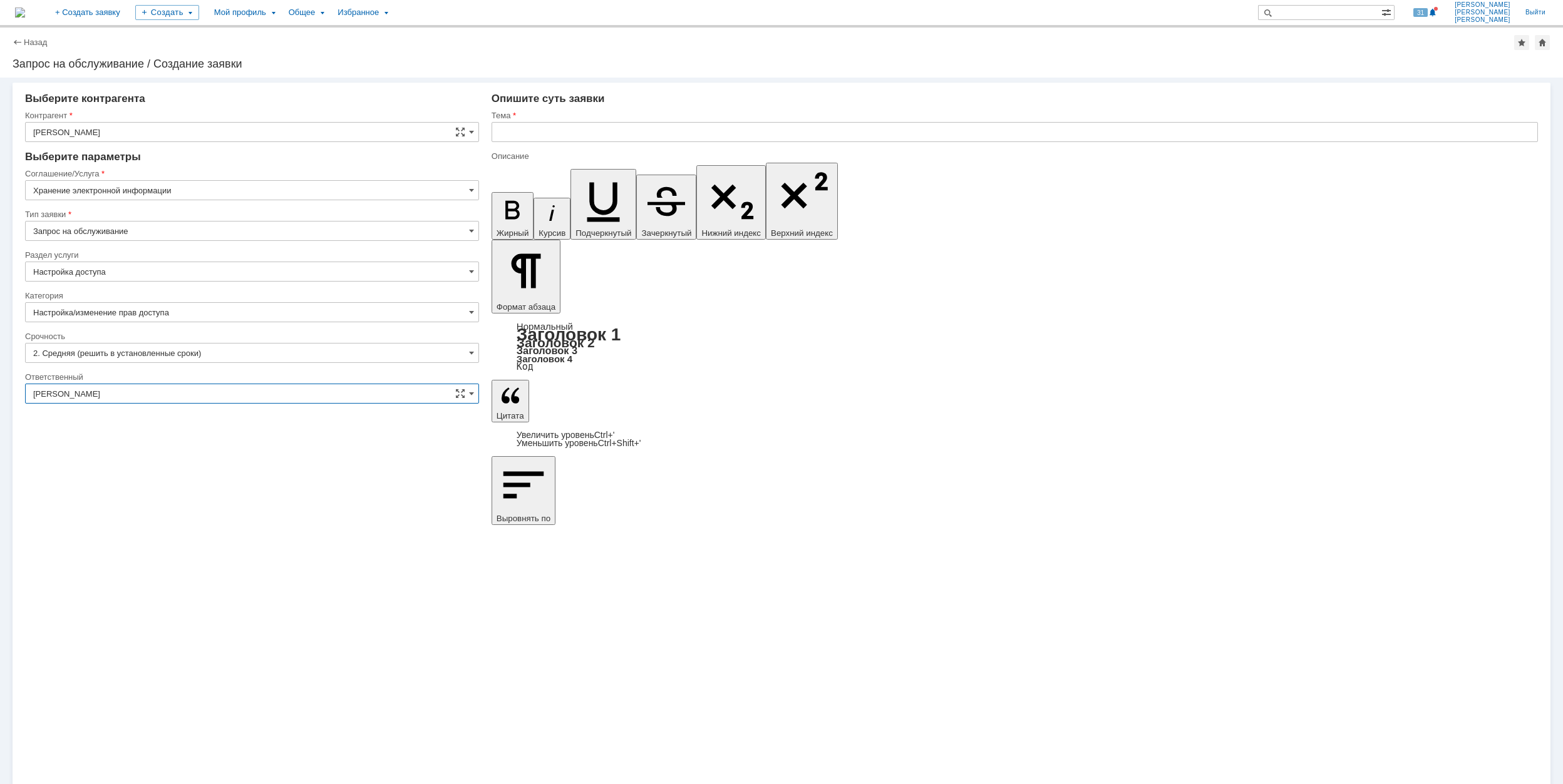
type input "[PERSON_NAME]"
drag, startPoint x: 503, startPoint y: 5584, endPoint x: 745, endPoint y: 5587, distance: 242.0
copy div "\\Rumofsv0001\гродно. новая гранбашня_1500$"
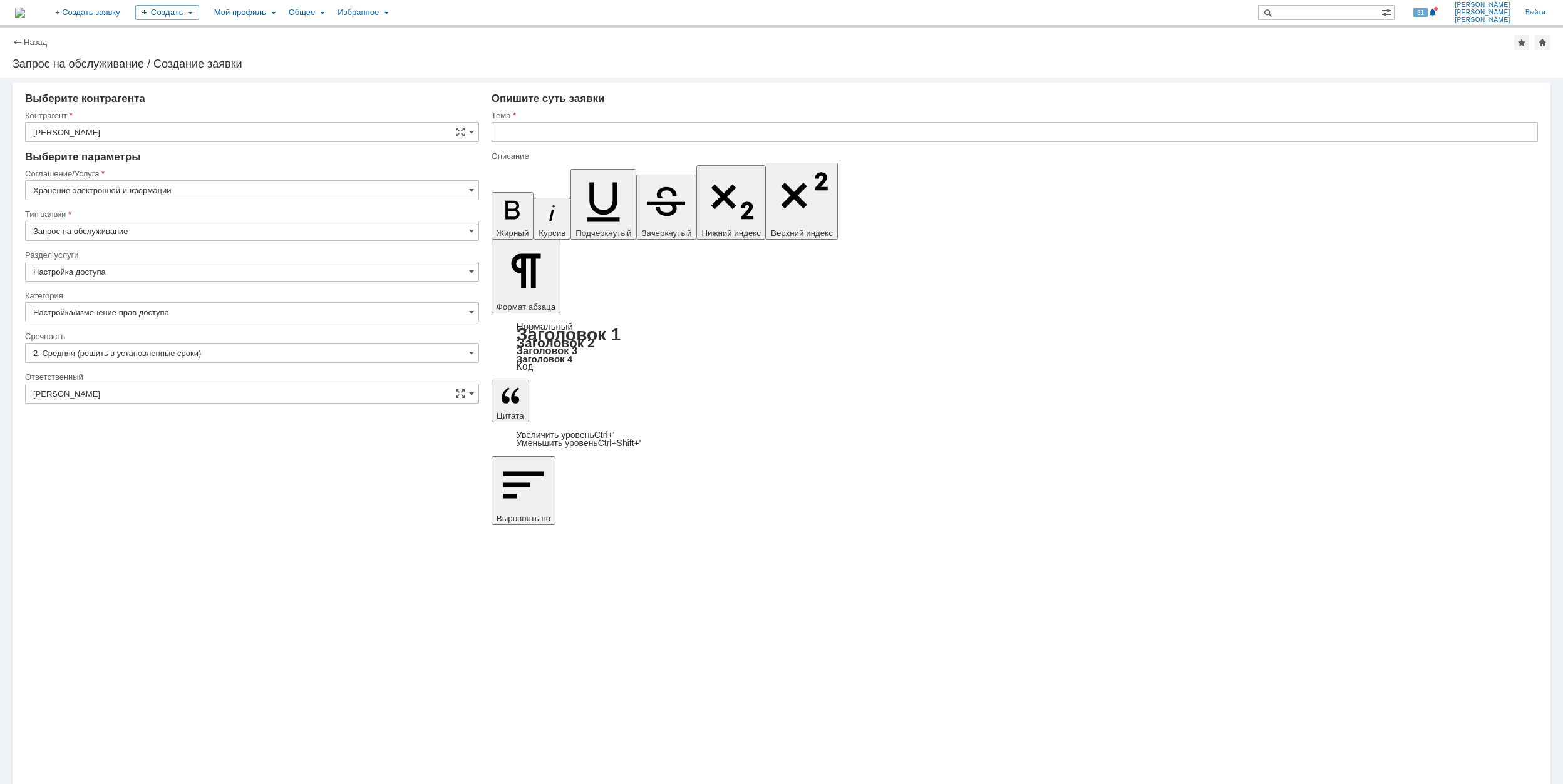
click at [552, 135] on input "text" at bounding box center [1014, 131] width 1046 height 20
type input "\\Rumofsv0001\гродно. новая гранбашня_1500$"
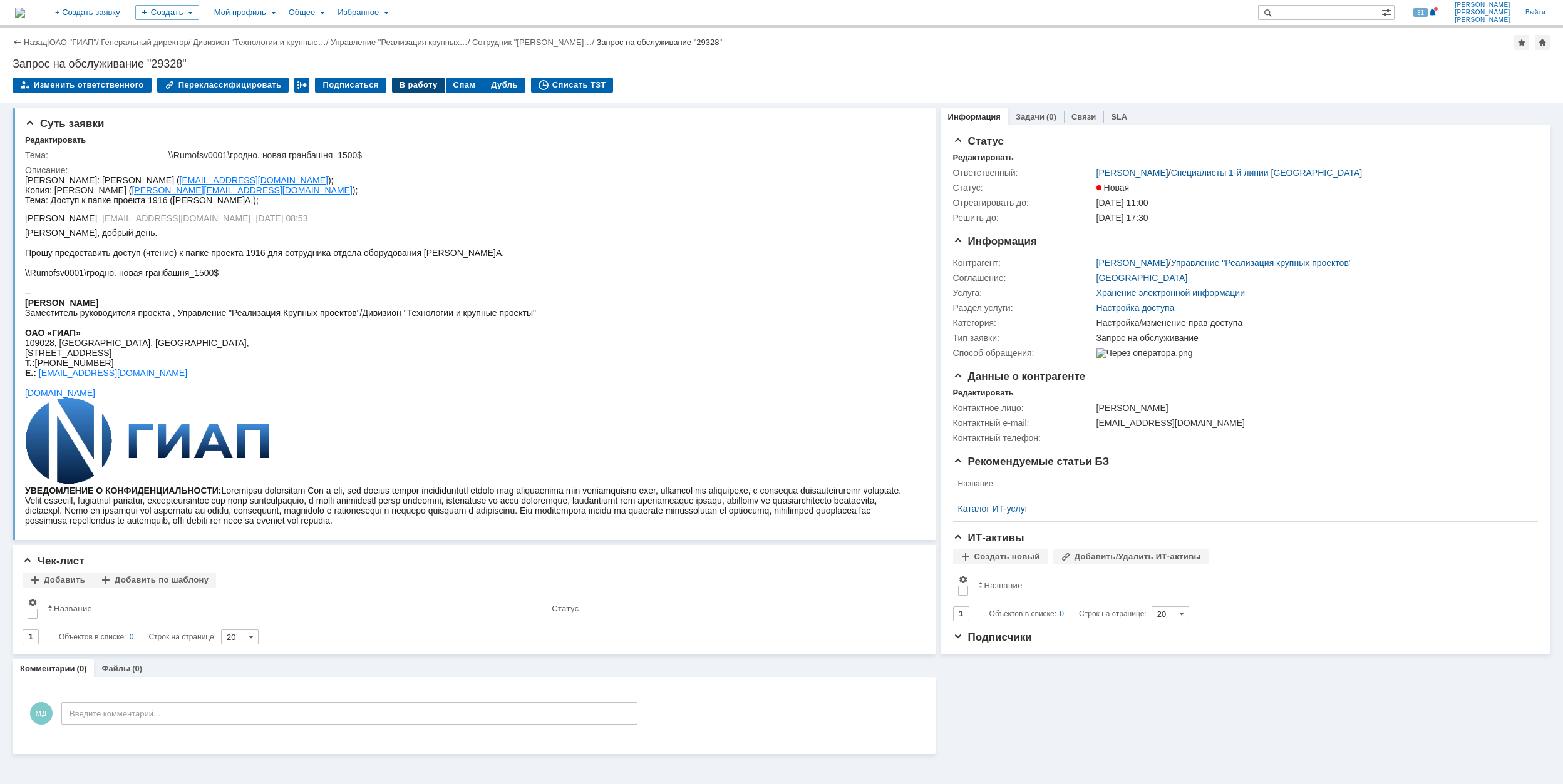
click at [417, 81] on div "В работу" at bounding box center [418, 85] width 54 height 15
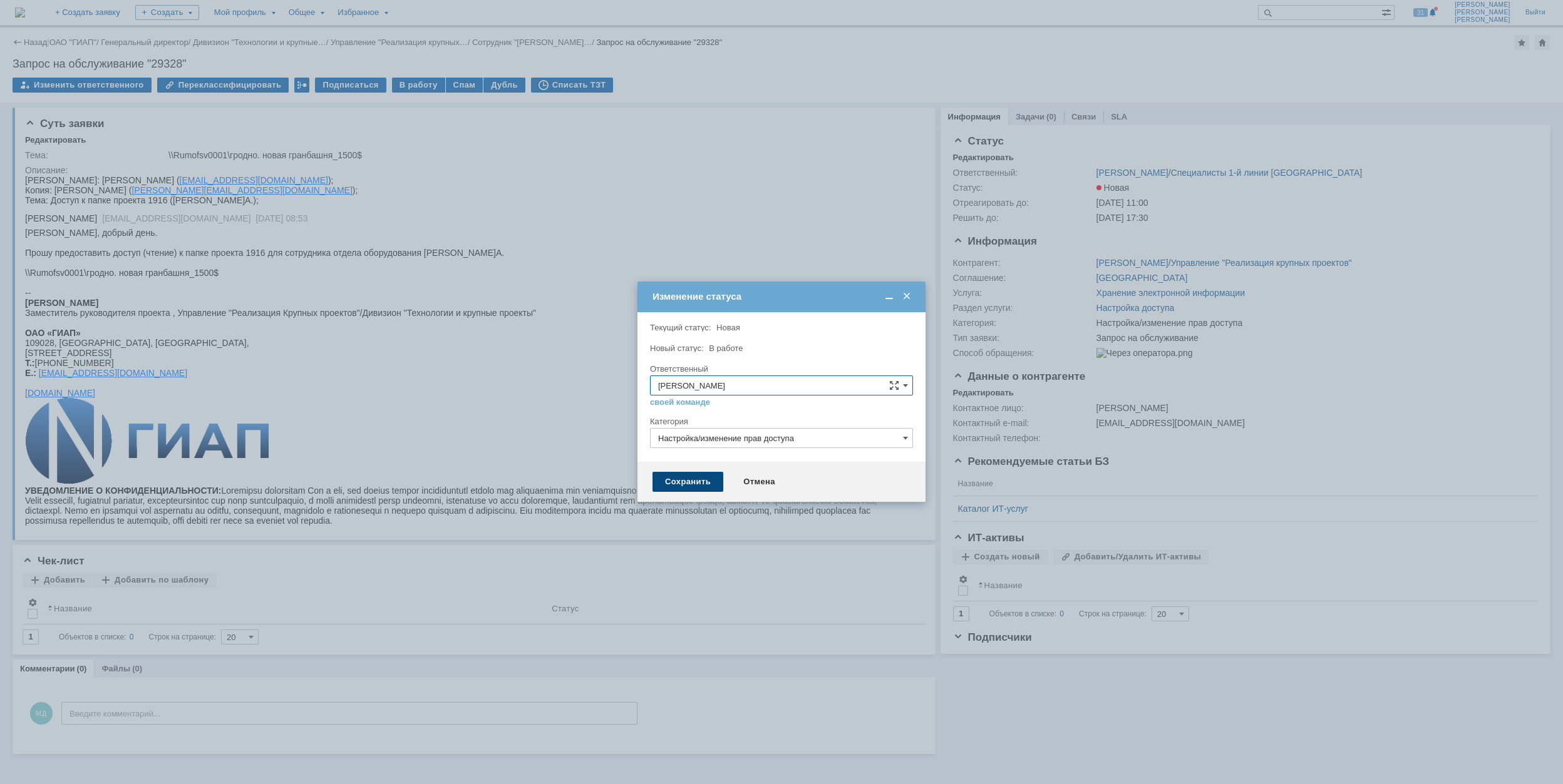
click at [692, 481] on div "Сохранить" at bounding box center [687, 481] width 71 height 20
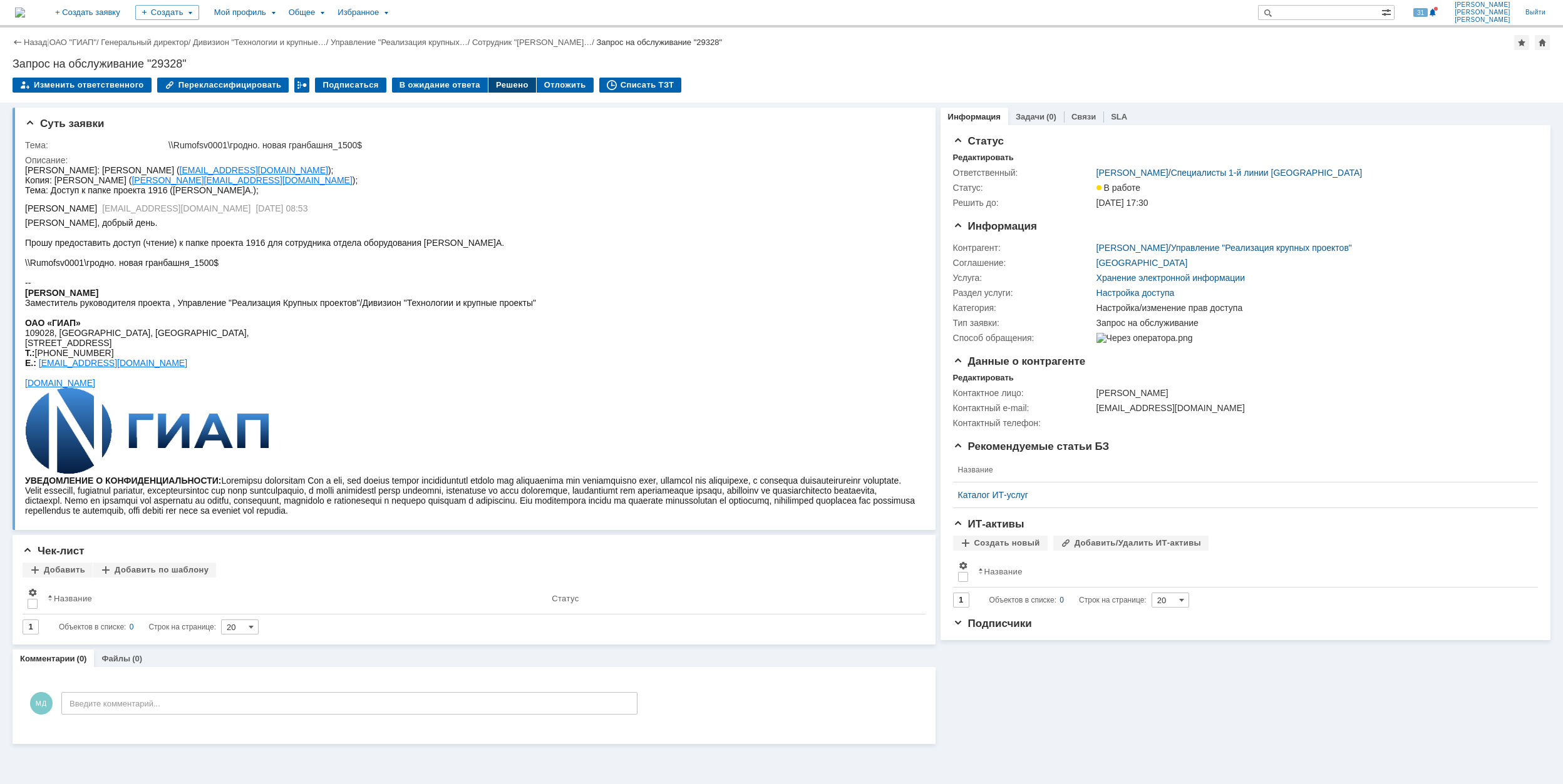
click at [496, 84] on div "Решено" at bounding box center [512, 85] width 48 height 15
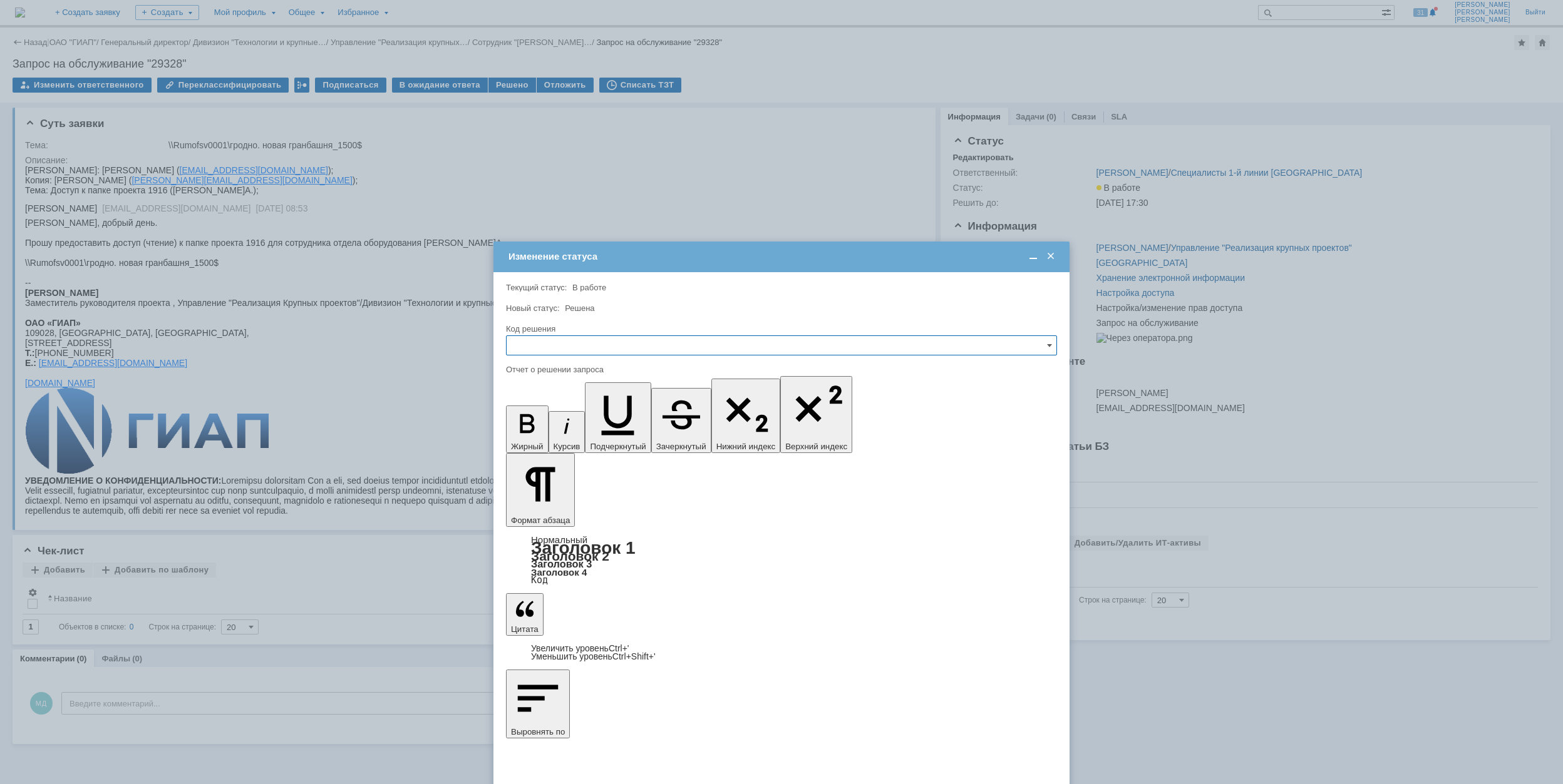
click at [589, 338] on input "text" at bounding box center [782, 345] width 551 height 20
click at [578, 424] on div "Решено" at bounding box center [781, 430] width 550 height 20
type input "Решено"
drag, startPoint x: 569, startPoint y: 512, endPoint x: 571, endPoint y: 521, distance: 9.2
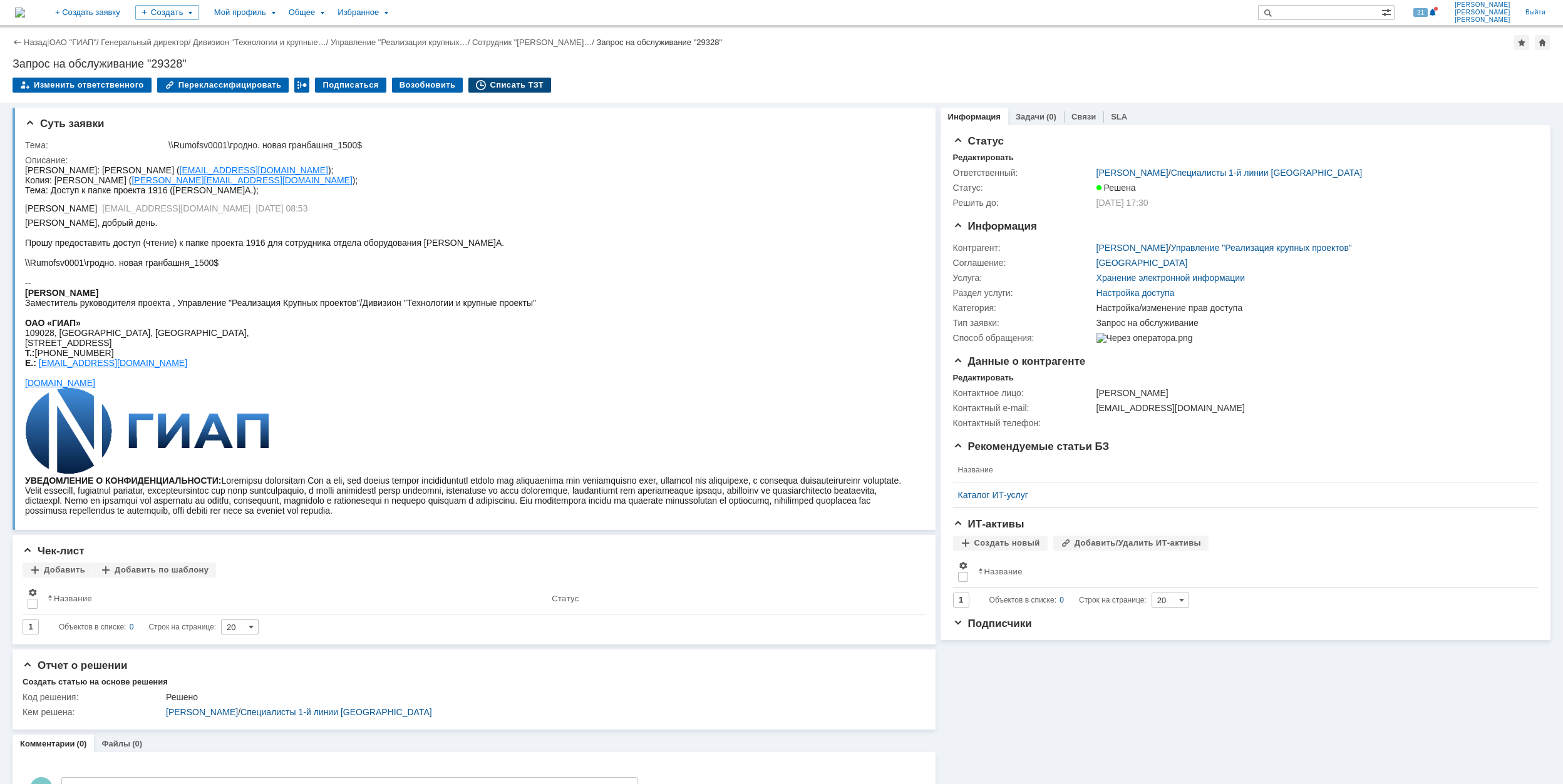
click at [491, 86] on div "Списать ТЗТ" at bounding box center [509, 85] width 83 height 15
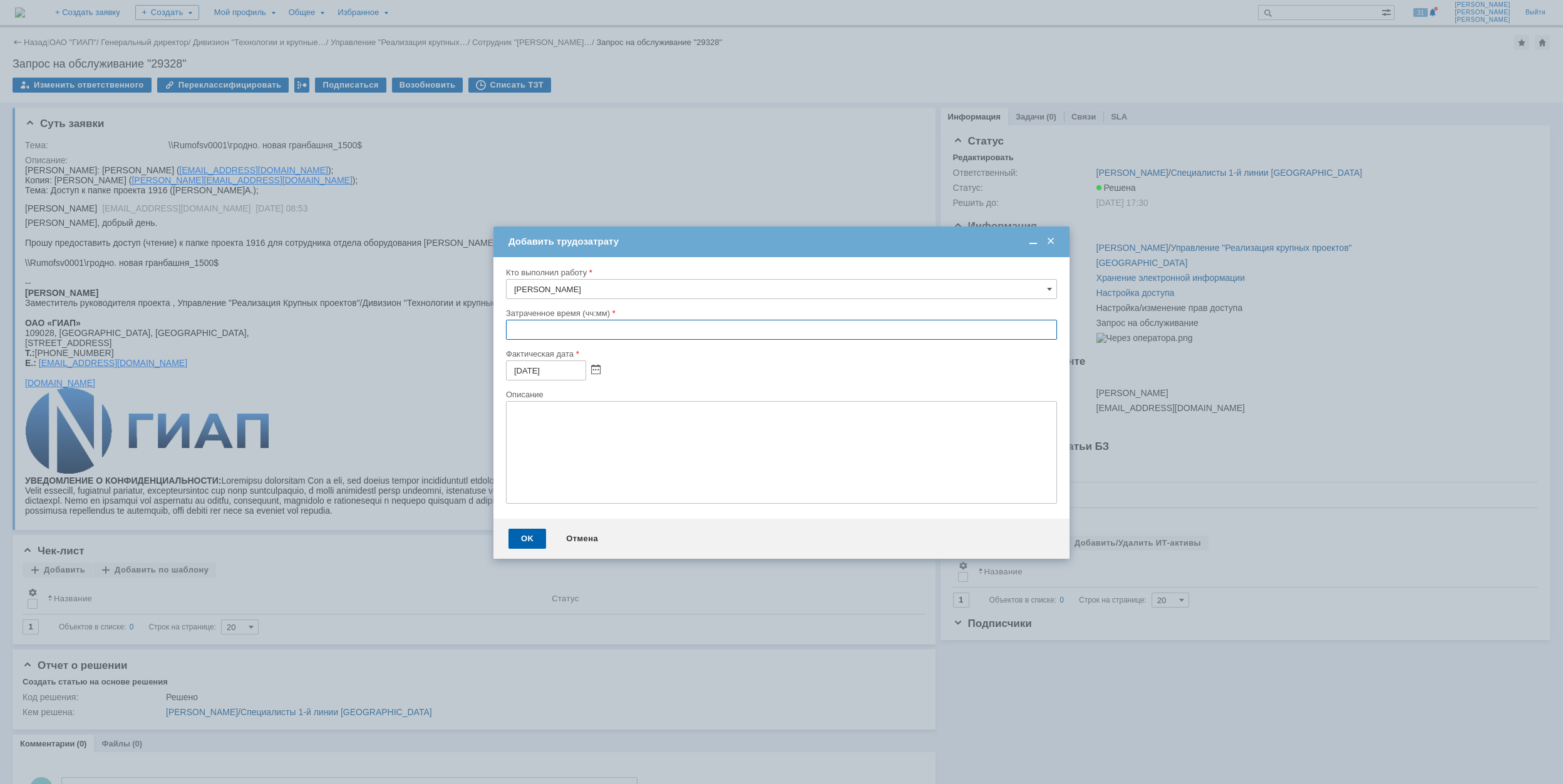
click at [508, 331] on input "text" at bounding box center [782, 330] width 551 height 20
type input "00:30"
click at [532, 539] on div "OK" at bounding box center [527, 539] width 38 height 20
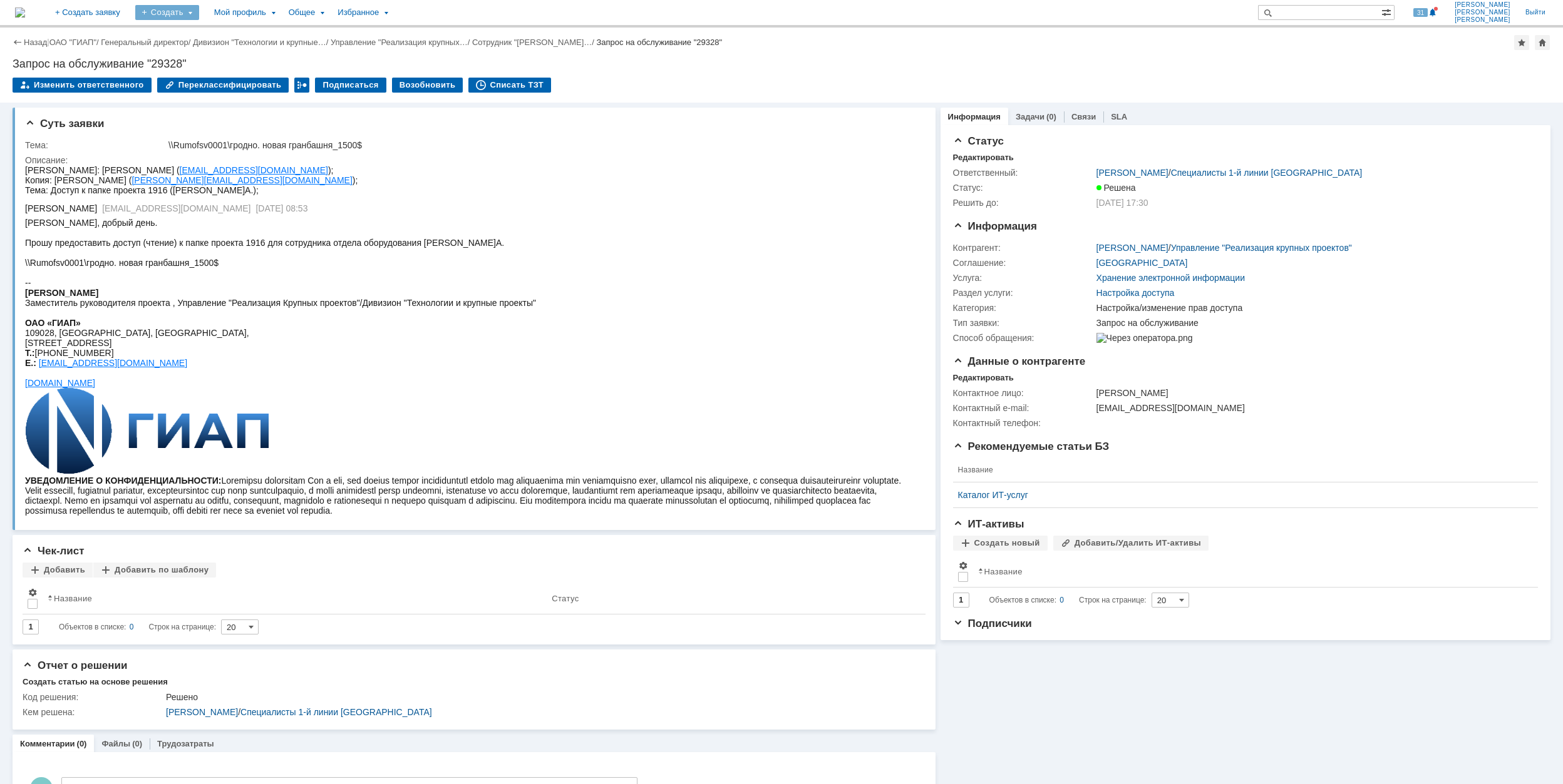
drag, startPoint x: 236, startPoint y: 9, endPoint x: 236, endPoint y: 20, distance: 11.0
click at [200, 9] on div "Создать" at bounding box center [167, 12] width 64 height 15
click at [233, 78] on link "Заявка" at bounding box center [186, 77] width 95 height 15
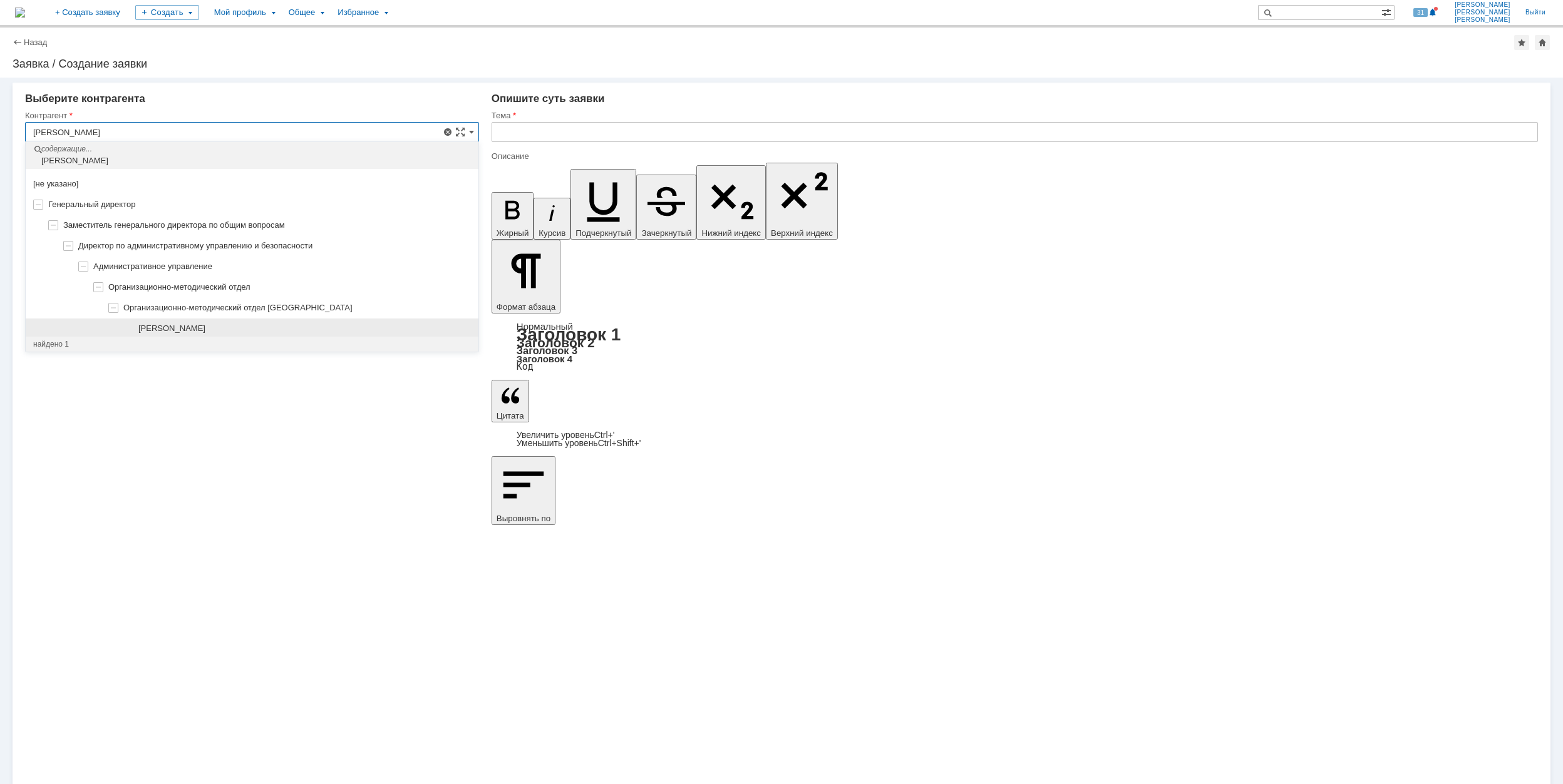
click at [285, 322] on div "[PERSON_NAME]" at bounding box center [251, 328] width 453 height 20
type input "[PERSON_NAME]"
type input "[GEOGRAPHIC_DATA]"
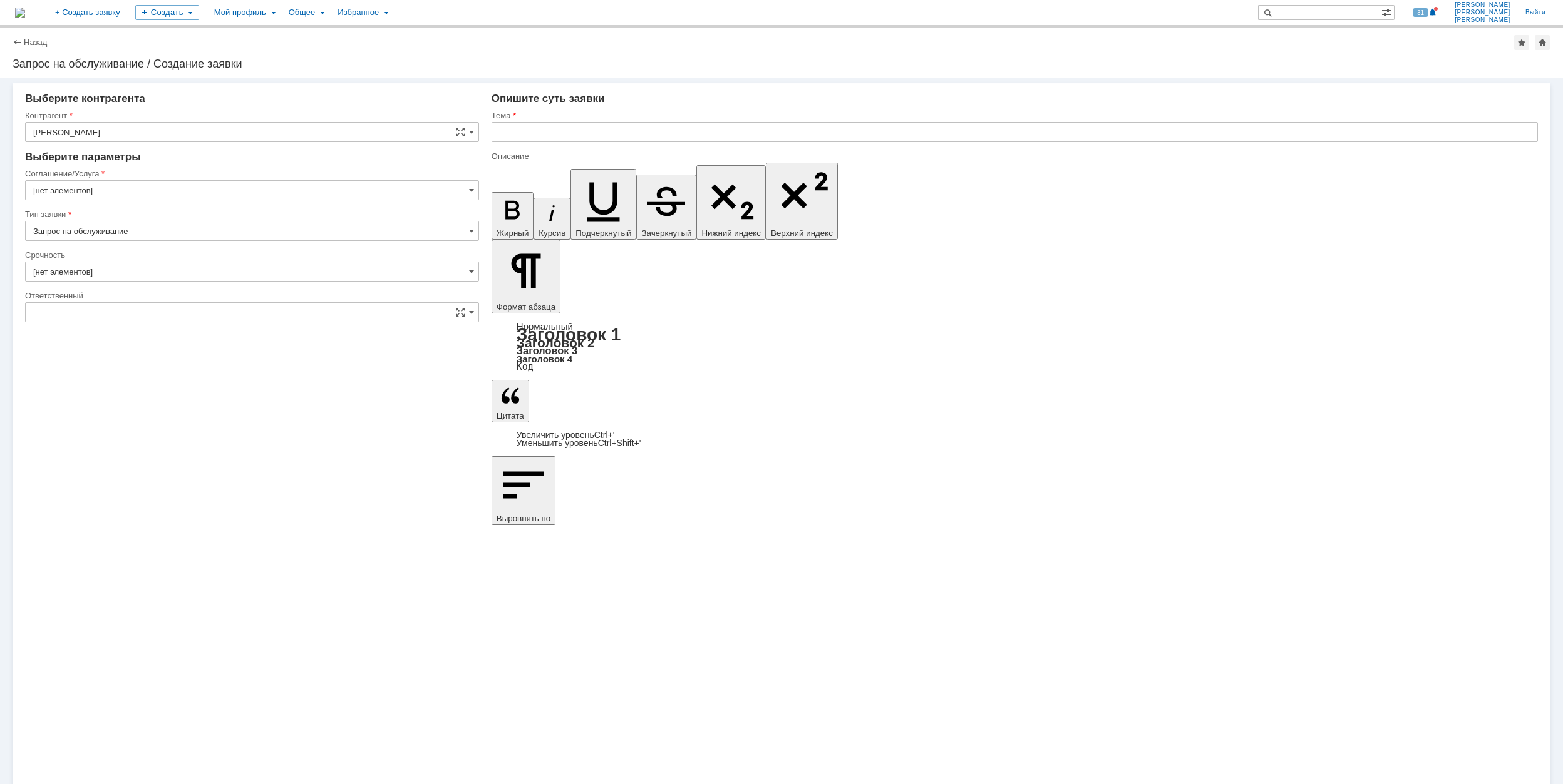
type input "[GEOGRAPHIC_DATA]"
type input "[нет элементов]"
type input "2. Средняя (решить в установленные сроки)"
type input "[не указано]"
click at [159, 196] on input "[GEOGRAPHIC_DATA]" at bounding box center [252, 190] width 454 height 20
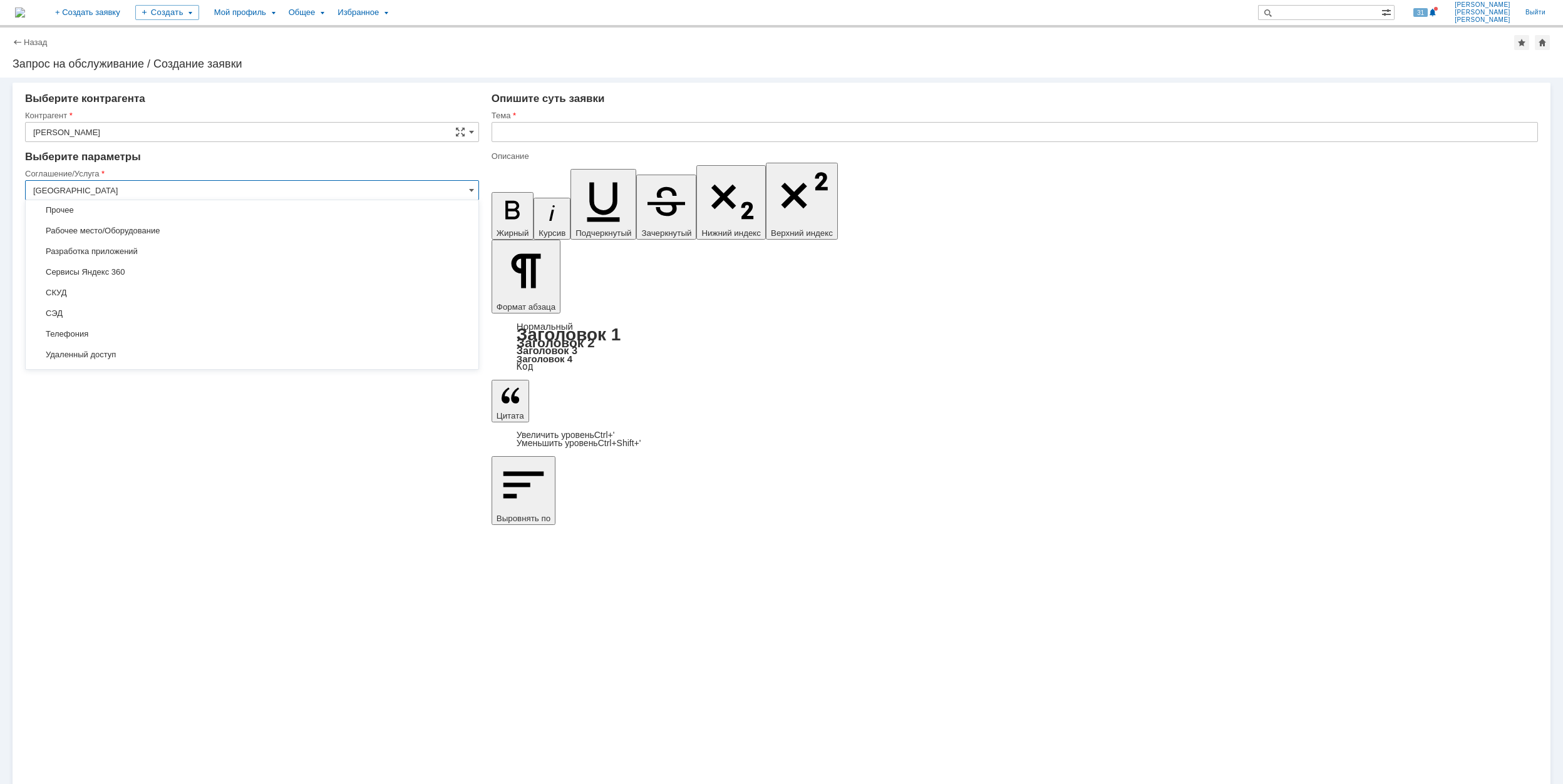
scroll to position [372, 0]
click at [245, 342] on span "Хранение электронной информации" at bounding box center [252, 338] width 438 height 10
type input "Хранение электронной информации"
click at [127, 269] on input "[не указано]" at bounding box center [252, 271] width 454 height 20
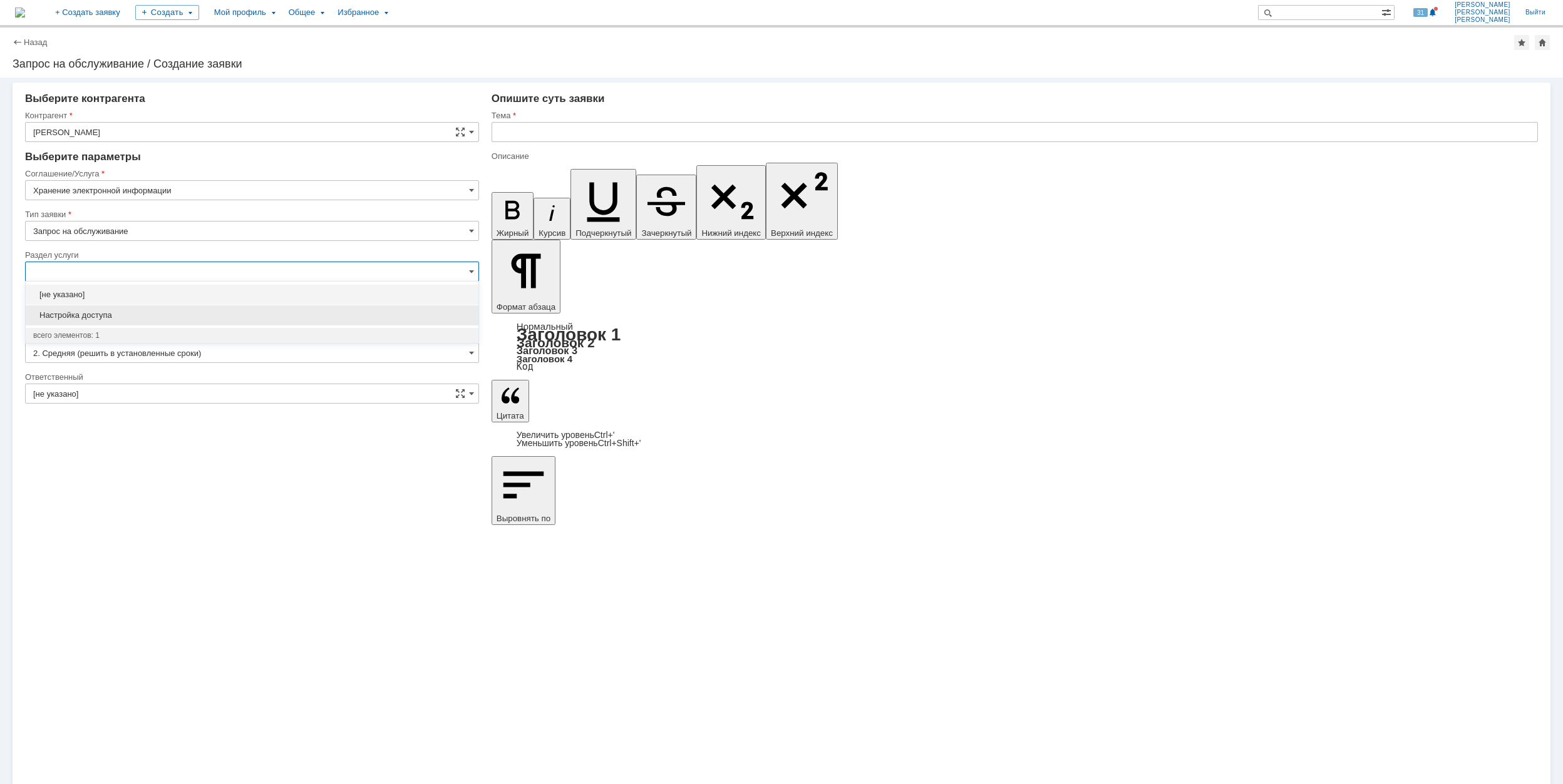
click at [224, 313] on span "Настройка доступа" at bounding box center [252, 315] width 438 height 10
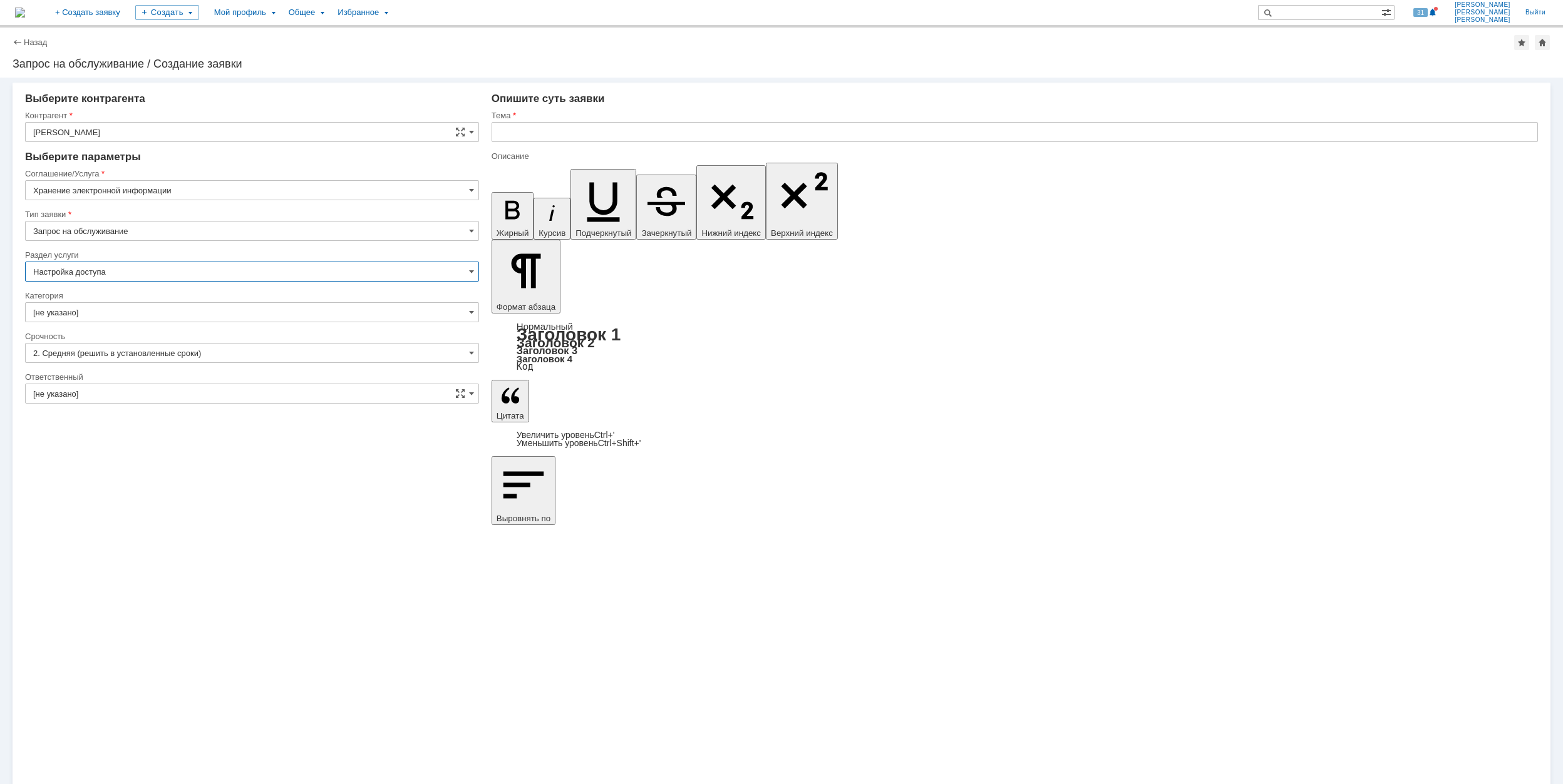
type input "Настройка доступа"
click at [174, 311] on input "[не указано]" at bounding box center [252, 312] width 454 height 20
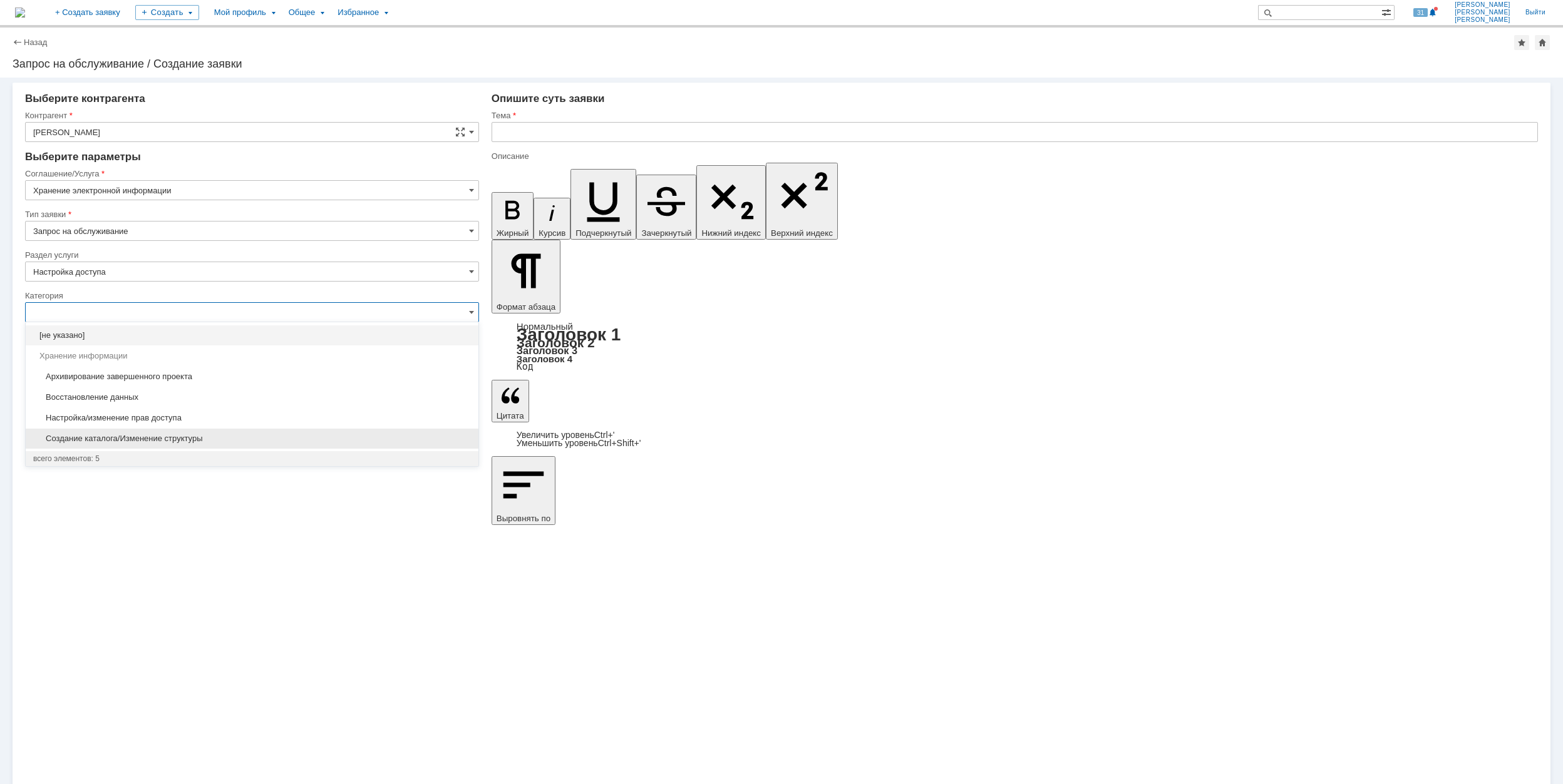
click at [307, 439] on span "Создание каталога/Изменение структуры" at bounding box center [252, 439] width 438 height 10
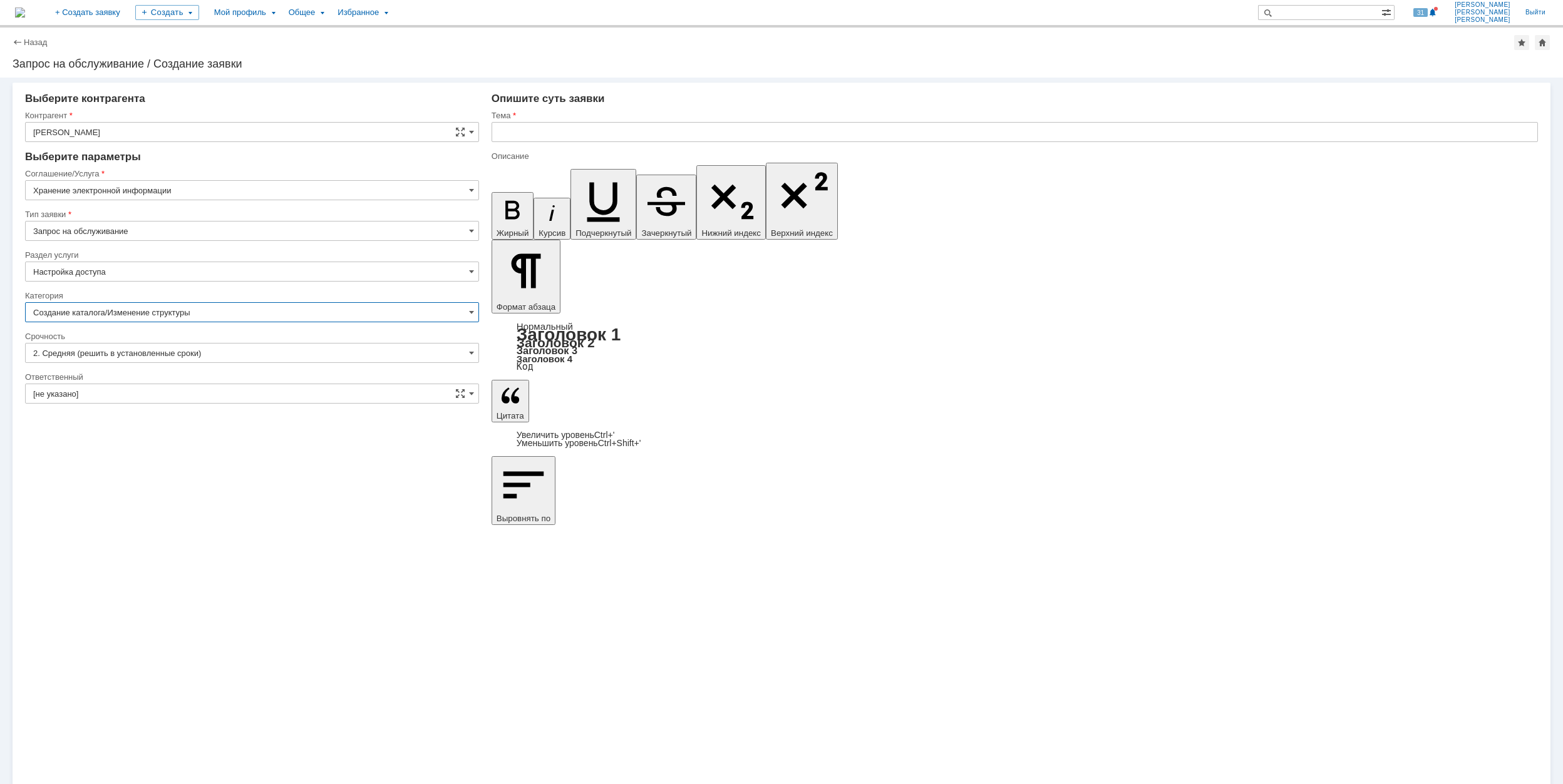
type input "Создание каталога/Изменение структуры"
click at [290, 398] on input "[не указано]" at bounding box center [252, 393] width 454 height 20
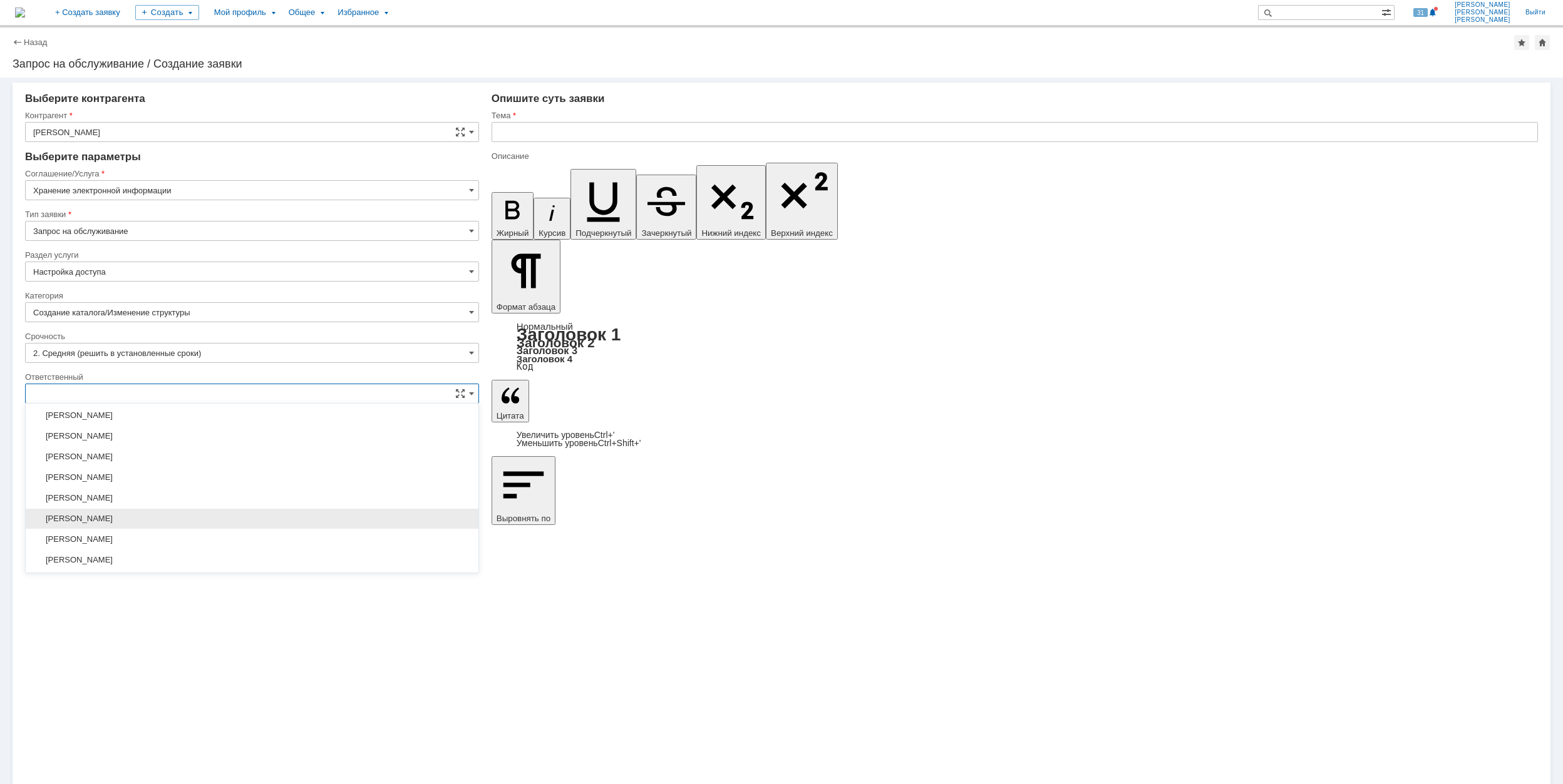
click at [270, 520] on span "[PERSON_NAME]" at bounding box center [252, 518] width 438 height 10
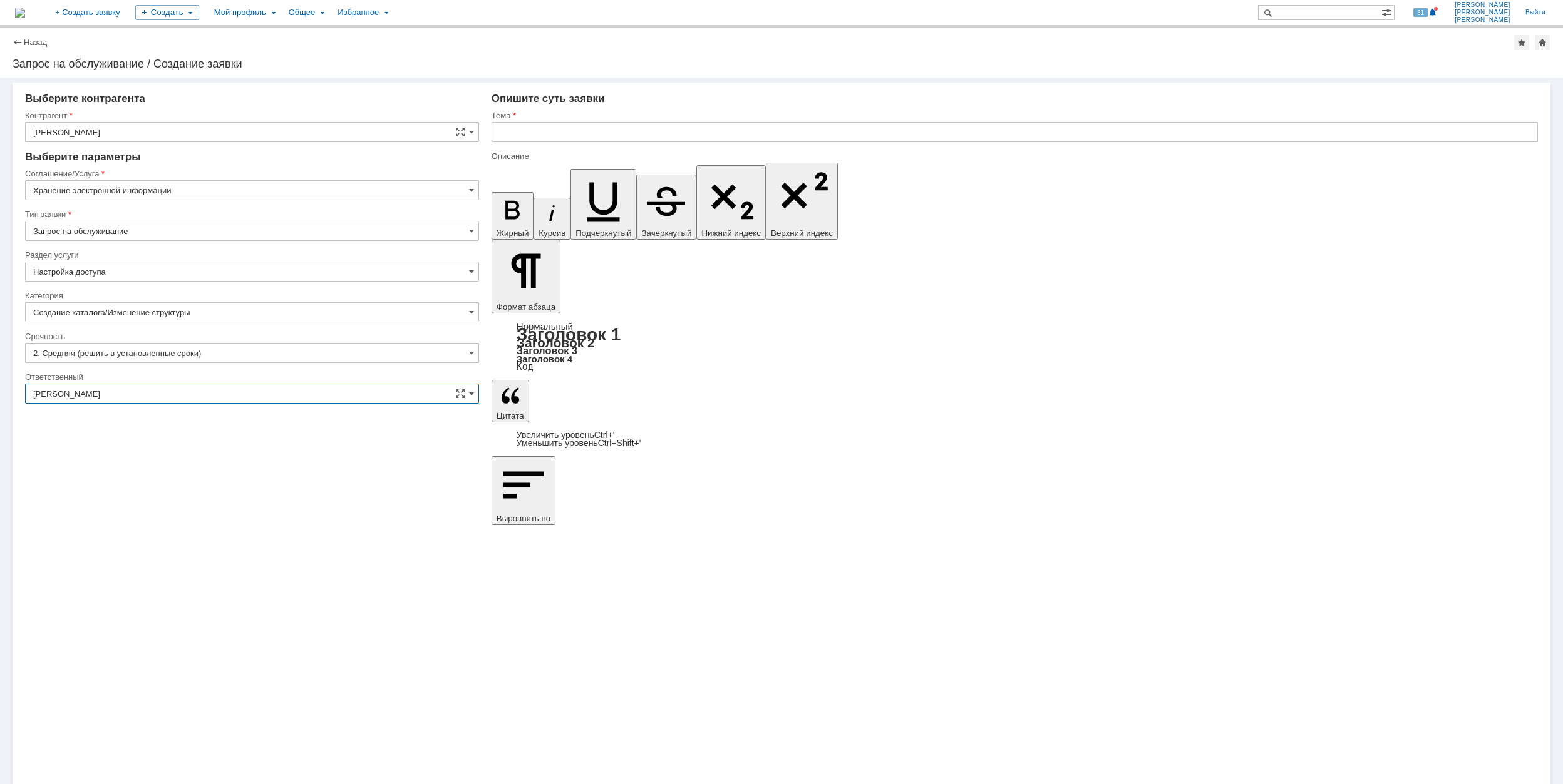
type input "[PERSON_NAME]"
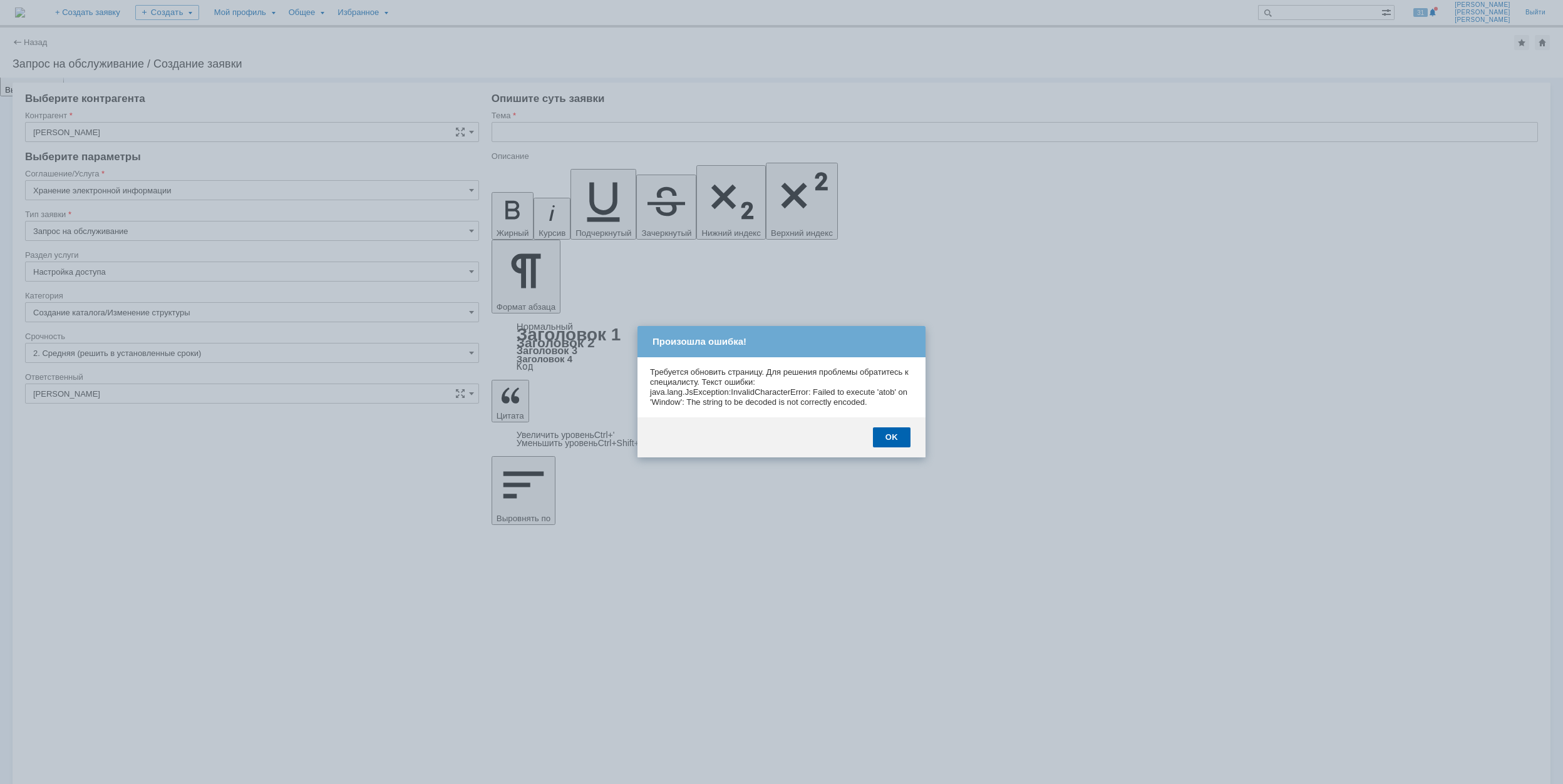
scroll to position [0, 0]
click at [894, 434] on div "OK" at bounding box center [891, 437] width 38 height 20
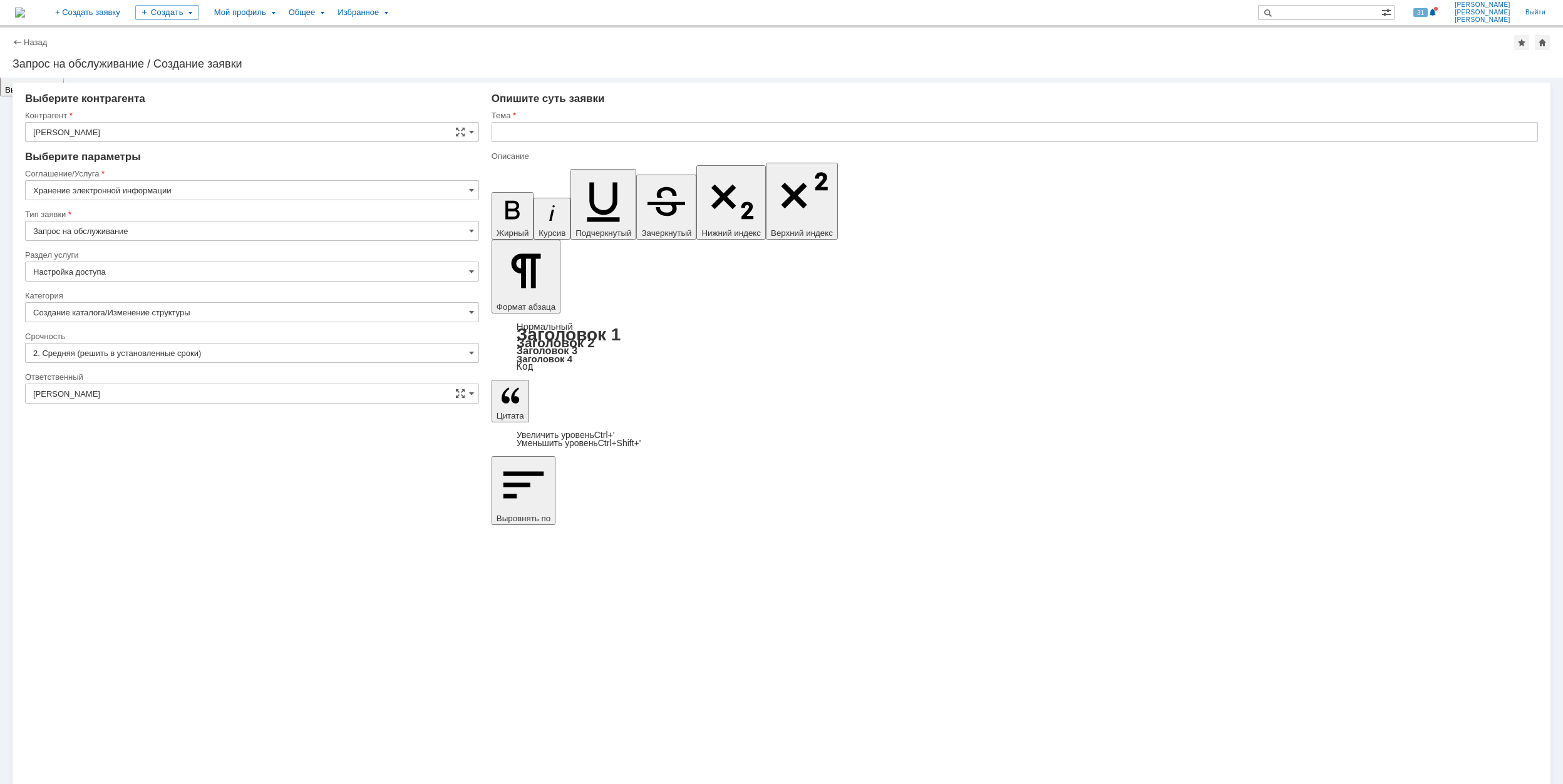
drag, startPoint x: 715, startPoint y: 5504, endPoint x: 508, endPoint y: 5503, distance: 207.0
copy span "Копирование записи совещания"
click at [582, 126] on input "text" at bounding box center [1014, 131] width 1046 height 20
type input "Копирование записи совещания"
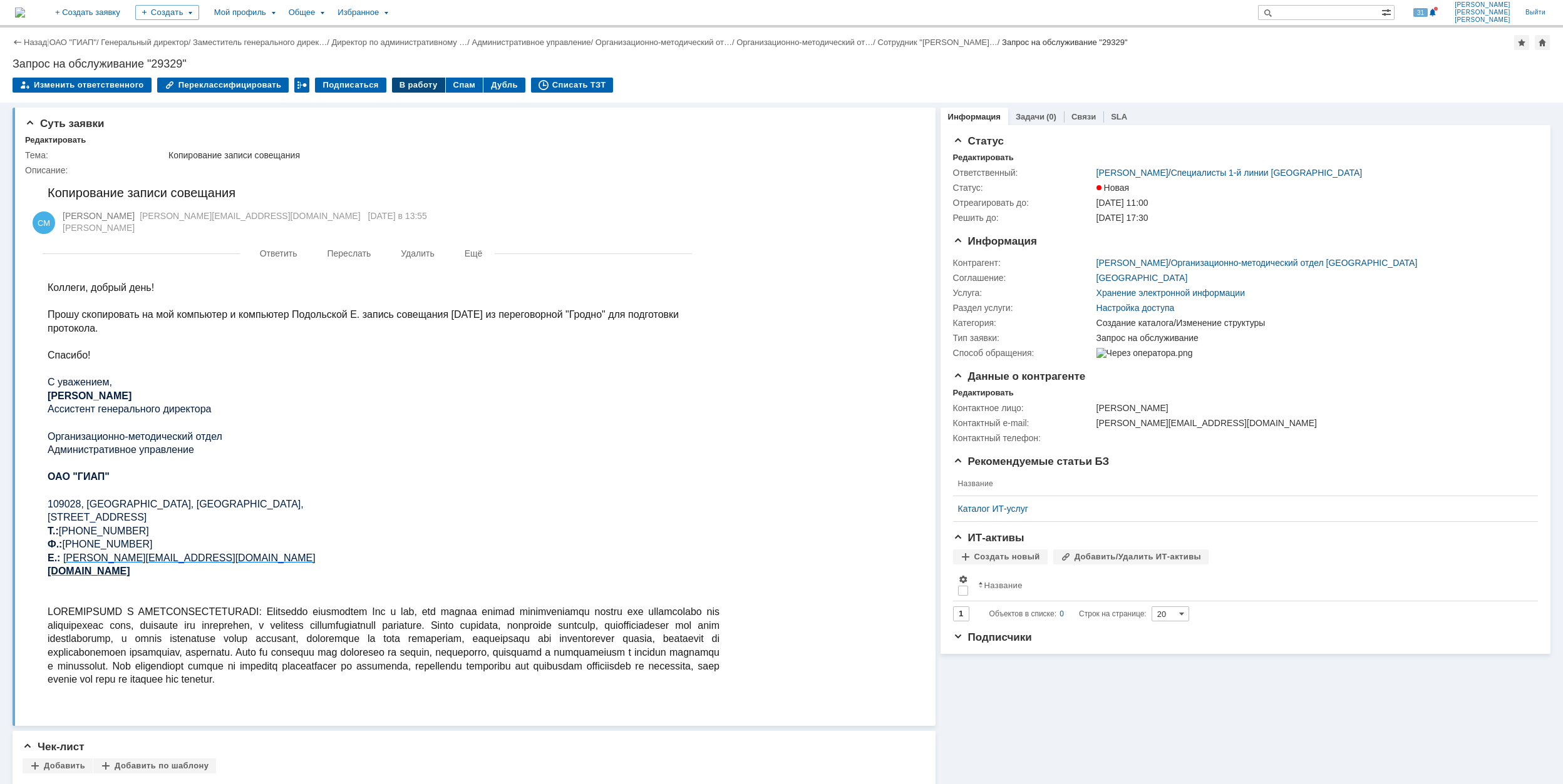
click at [394, 84] on div "В работу" at bounding box center [418, 85] width 54 height 15
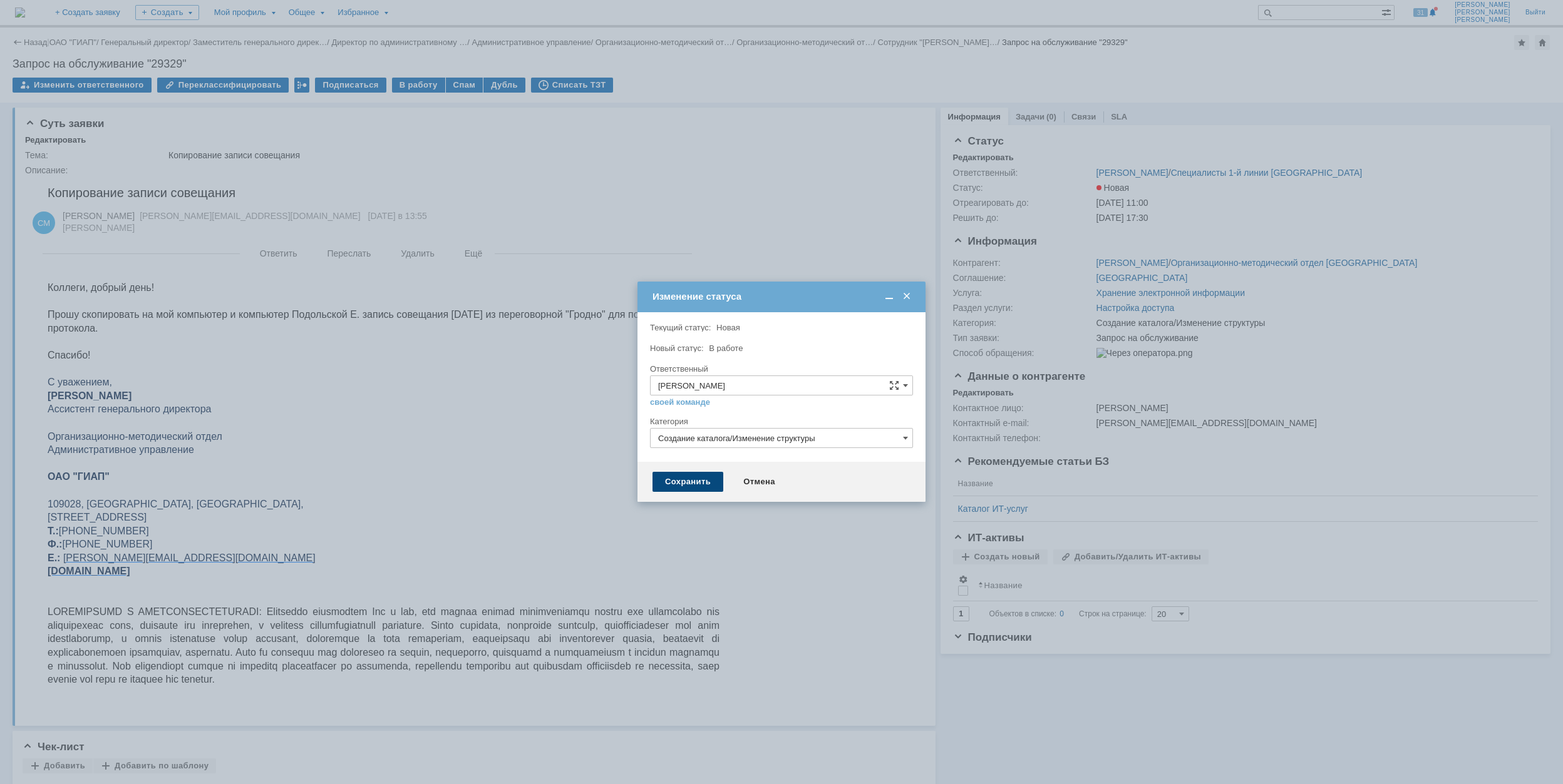
click at [670, 491] on div "Сохранить" at bounding box center [687, 481] width 71 height 20
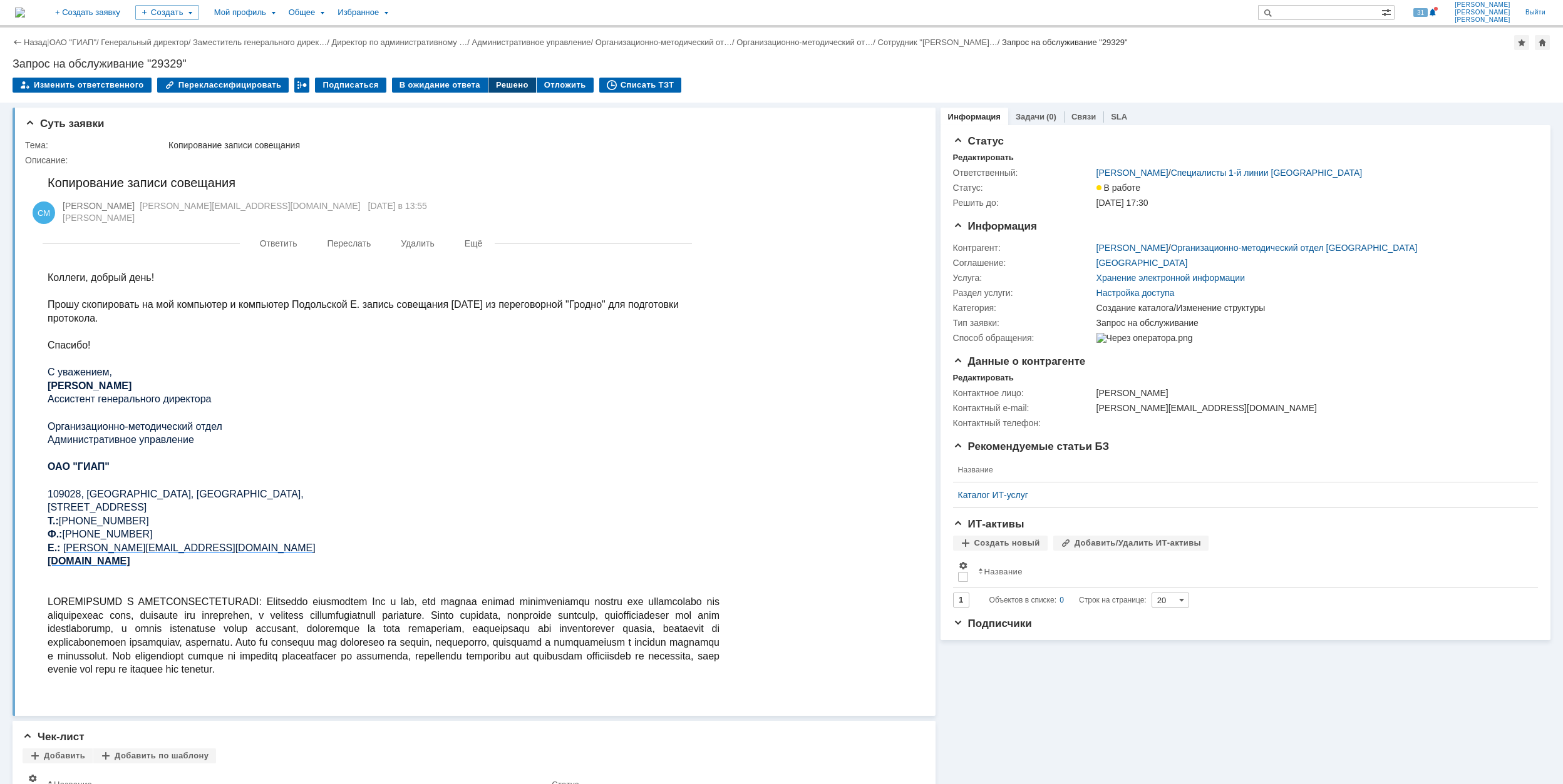
click at [489, 90] on div "Решено" at bounding box center [512, 85] width 48 height 15
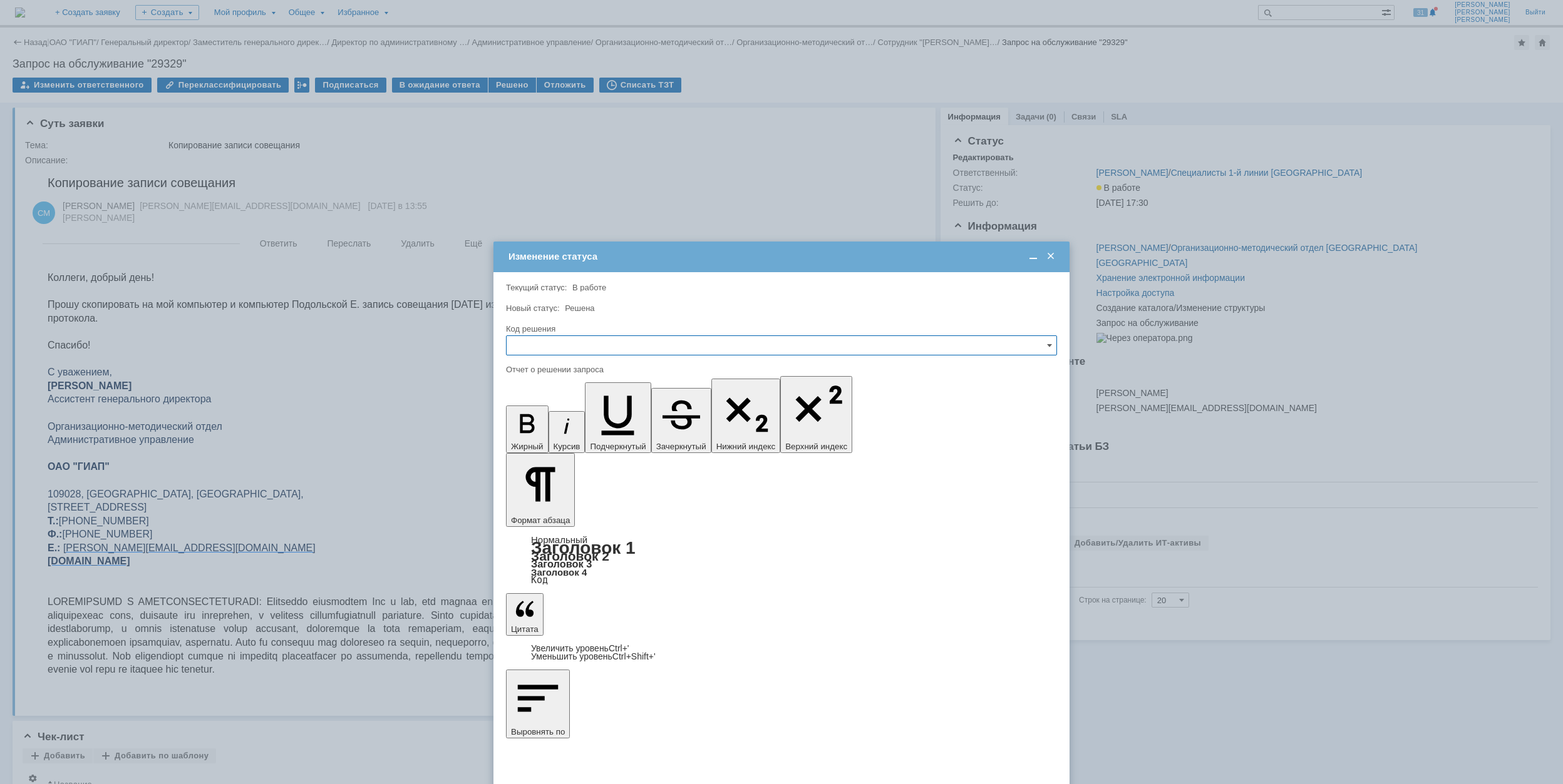
click at [594, 344] on input "text" at bounding box center [782, 345] width 551 height 20
click at [587, 436] on div "[не указано] Не воспроизводится Отклонено Решено Спам Дубль" at bounding box center [781, 419] width 550 height 124
click at [587, 432] on span "Решено" at bounding box center [781, 430] width 534 height 10
type input "Решено"
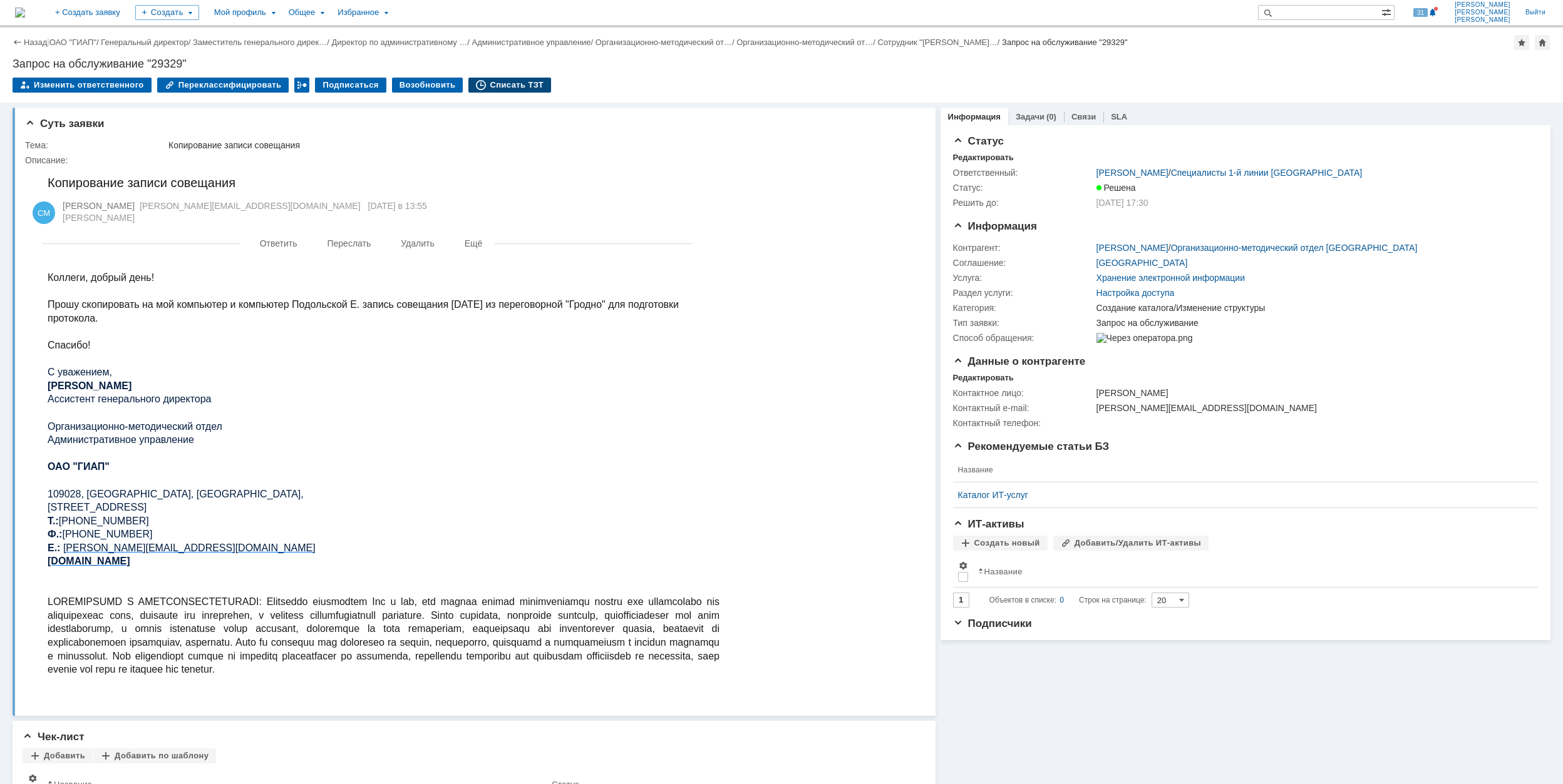
click at [495, 88] on div "Списать ТЗТ" at bounding box center [509, 85] width 83 height 15
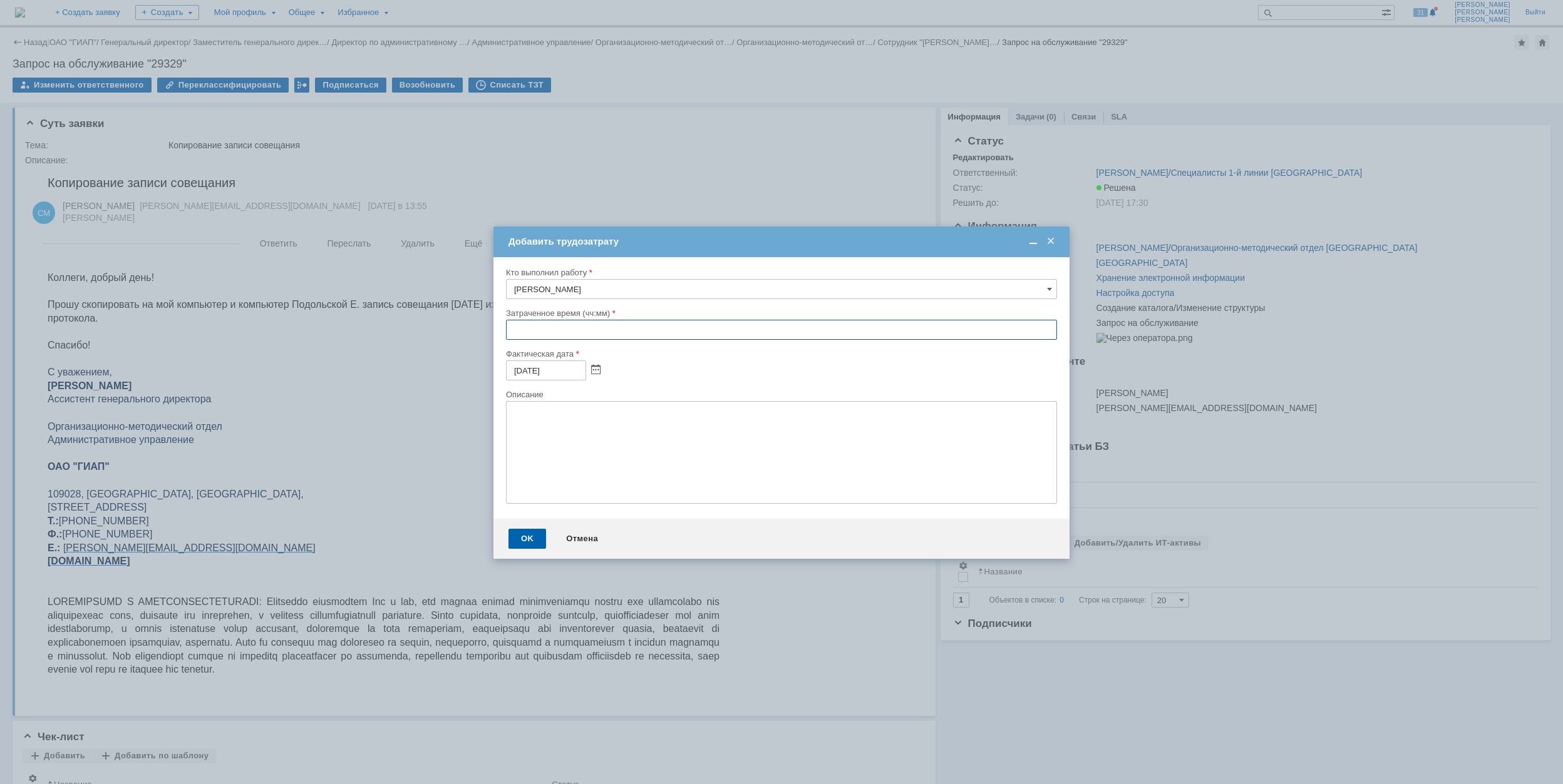
click at [514, 328] on input "text" at bounding box center [782, 330] width 551 height 20
type input "00:30"
click at [529, 538] on div "OK" at bounding box center [527, 539] width 38 height 20
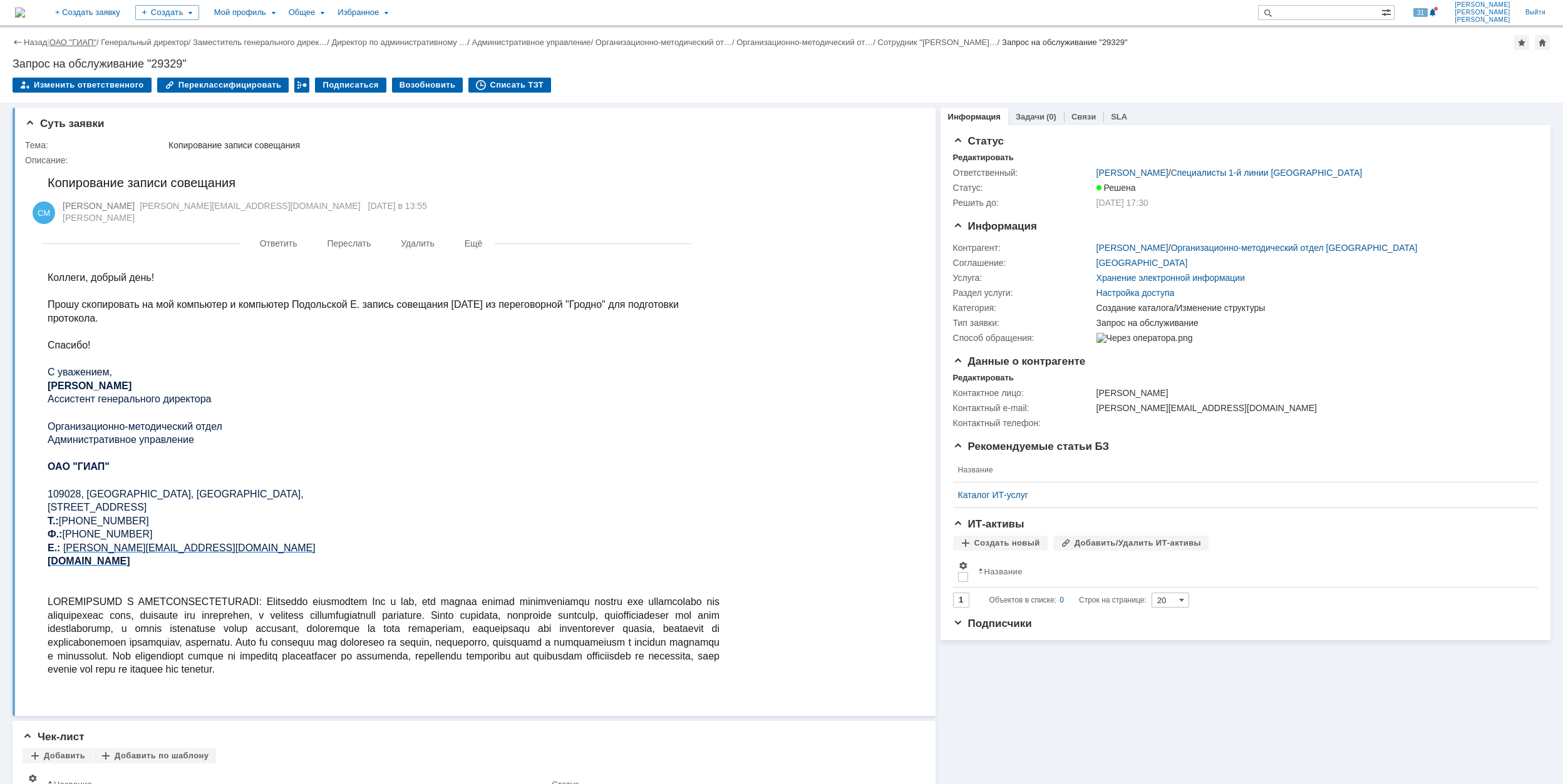
click at [78, 44] on link "ОАО "ГИАП"" at bounding box center [73, 43] width 47 height 10
